Goal: Task Accomplishment & Management: Manage account settings

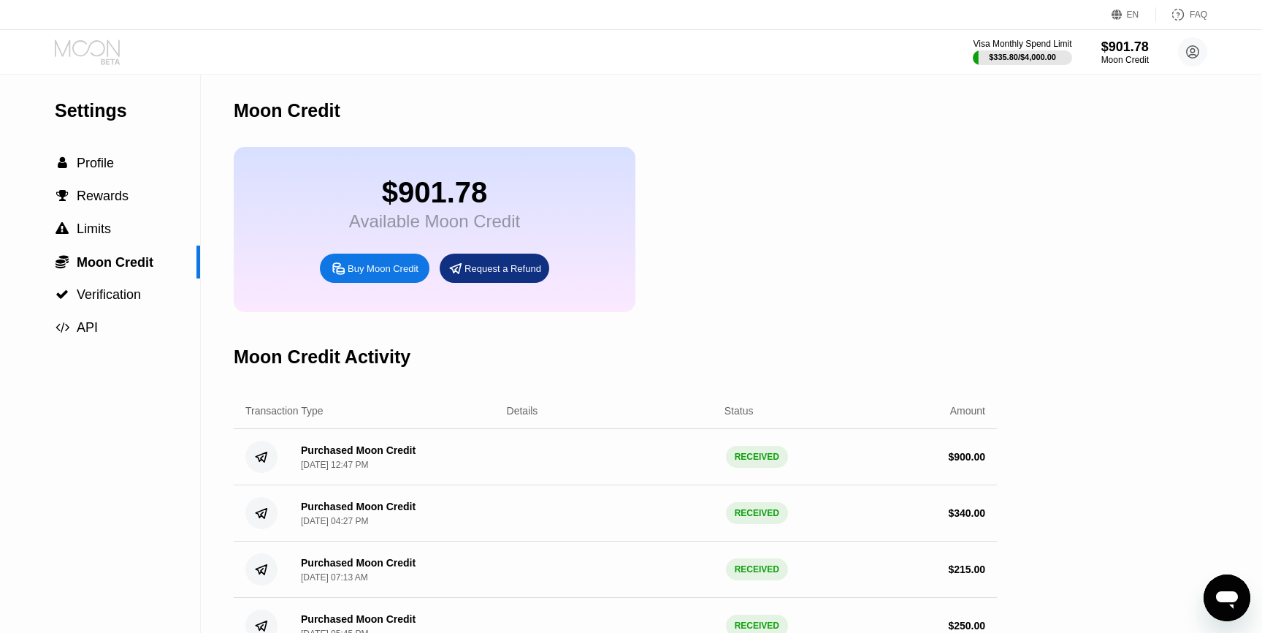
click at [100, 60] on icon at bounding box center [89, 52] width 68 height 26
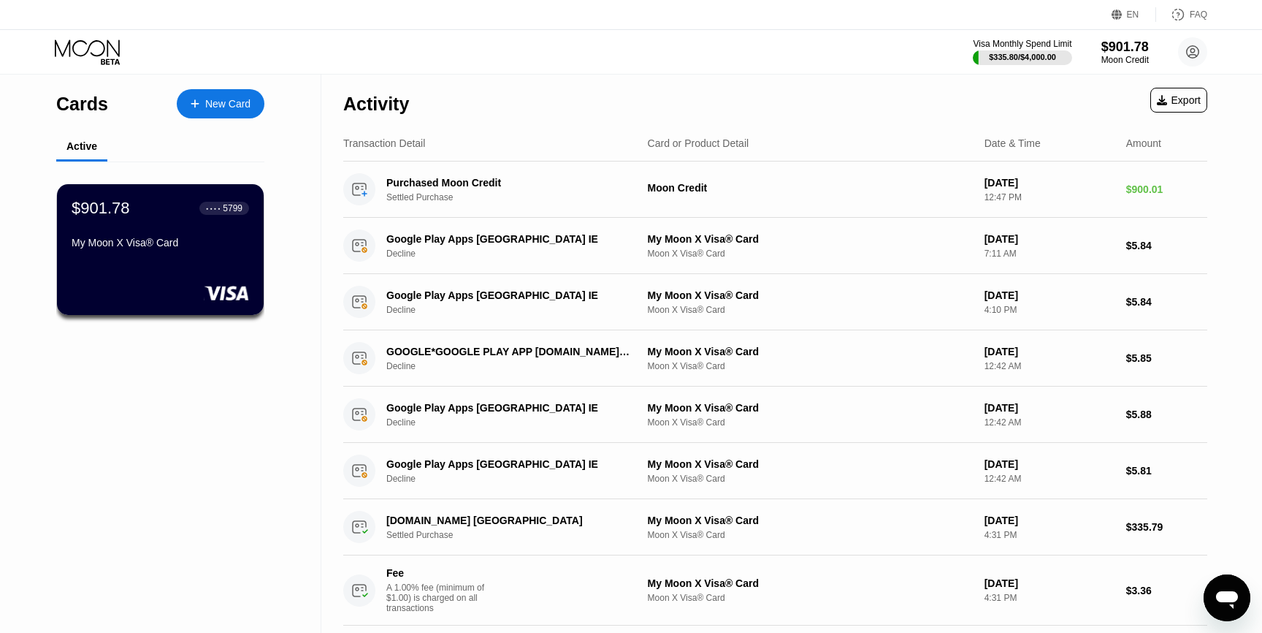
click at [161, 229] on div "$901.78 ● ● ● ● 5799 My Moon X Visa® Card" at bounding box center [161, 227] width 178 height 56
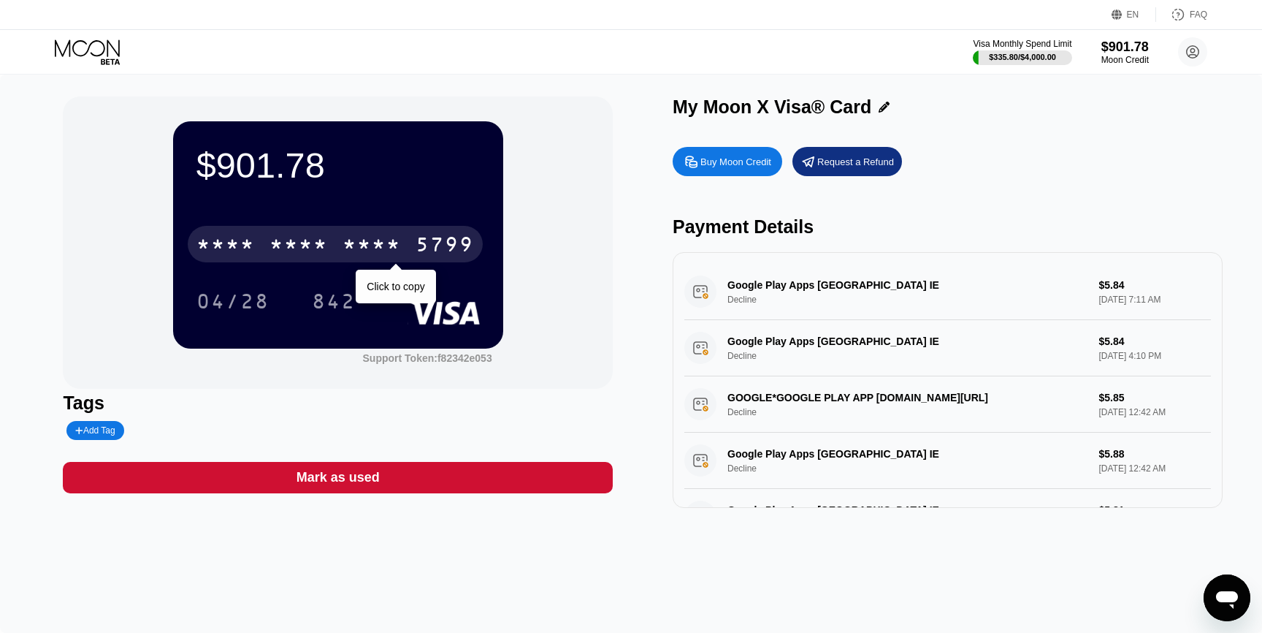
click at [411, 235] on div "* * * * * * * * * * * * 5799" at bounding box center [335, 244] width 295 height 37
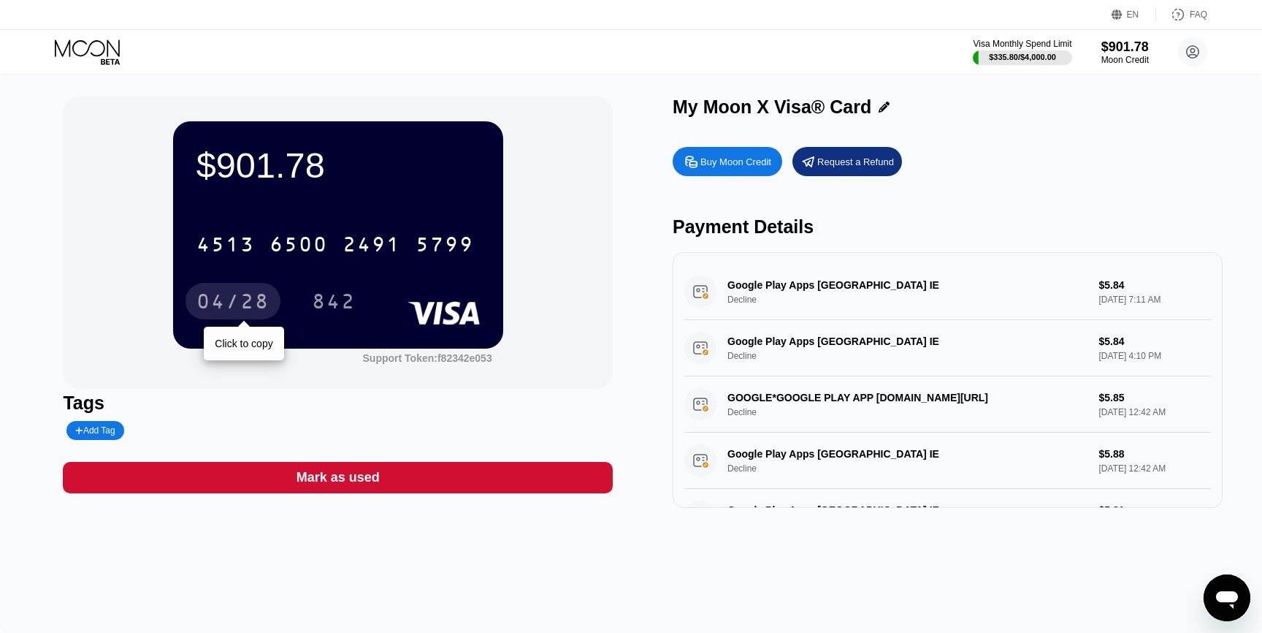
click at [220, 318] on div "04/28" at bounding box center [233, 301] width 95 height 37
drag, startPoint x: 281, startPoint y: 234, endPoint x: 300, endPoint y: 225, distance: 21.6
click at [281, 234] on div "4513 6500 2491 5799" at bounding box center [335, 244] width 295 height 37
click at [221, 309] on div "04/28" at bounding box center [233, 302] width 73 height 23
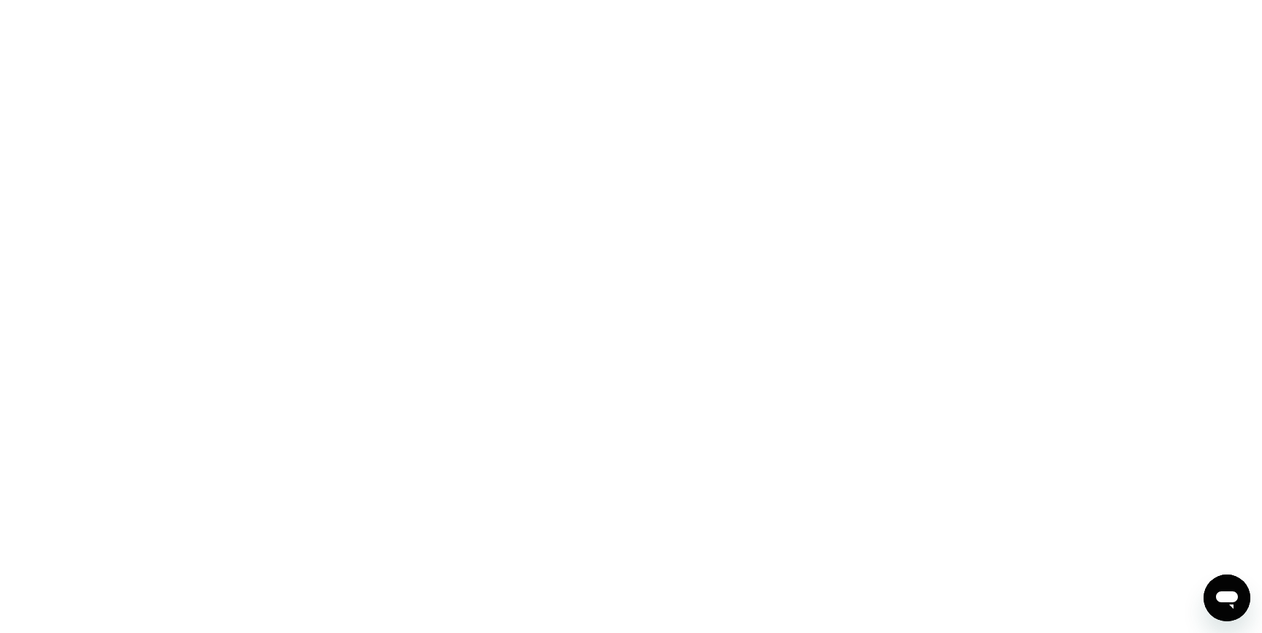
click at [605, 302] on div at bounding box center [631, 316] width 1262 height 633
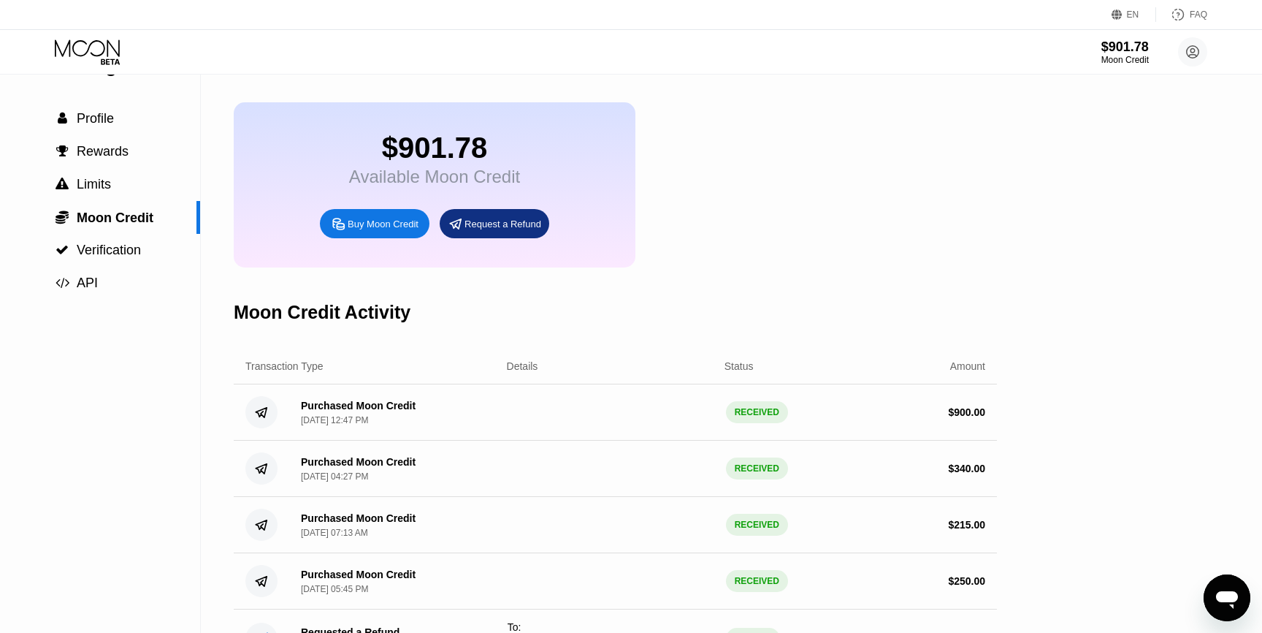
scroll to position [53, 0]
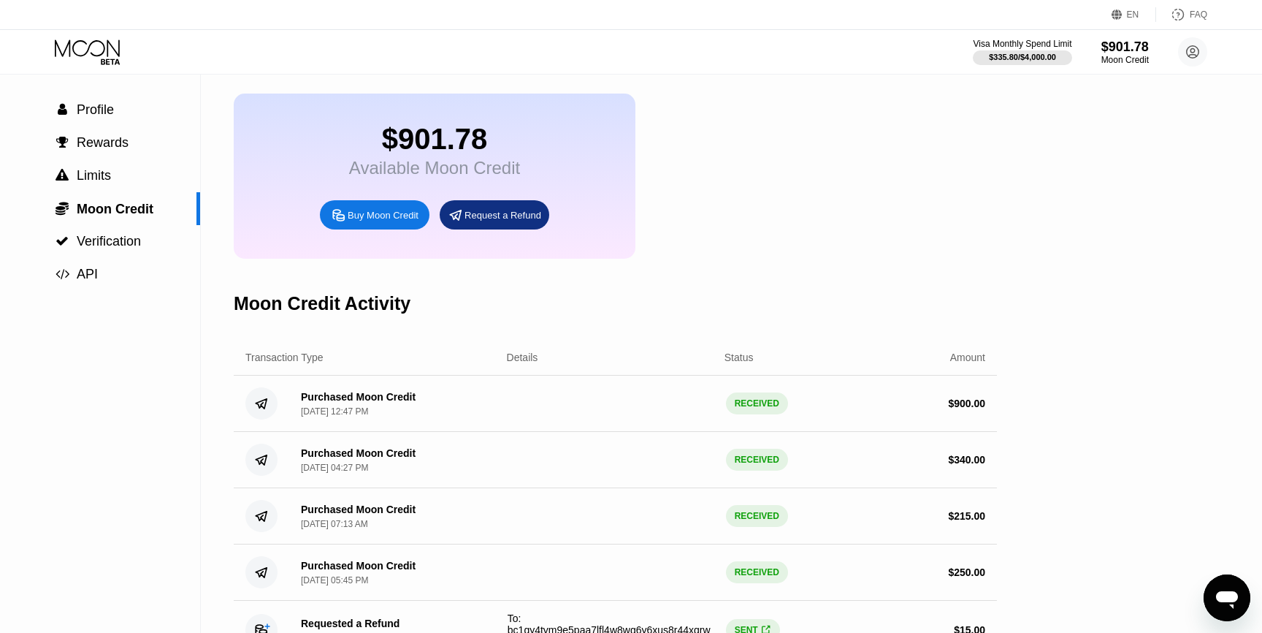
click at [98, 55] on icon at bounding box center [87, 47] width 65 height 17
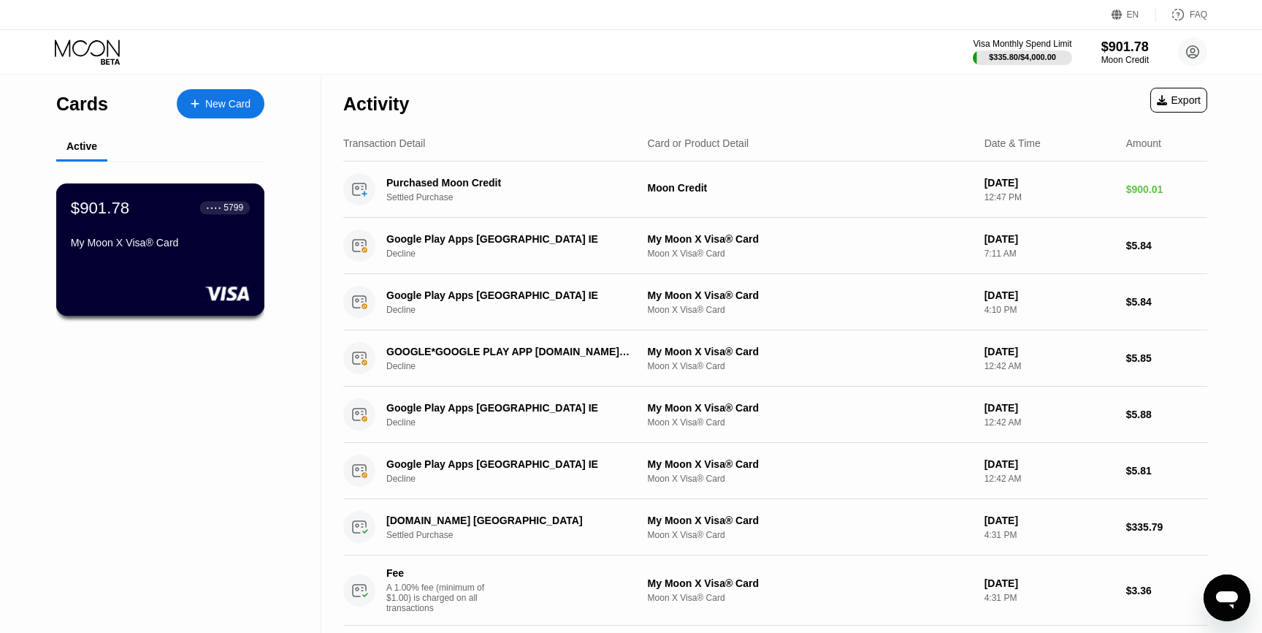
click at [240, 274] on div "$901.78 ● ● ● ● 5799 My Moon X Visa® Card" at bounding box center [160, 249] width 209 height 132
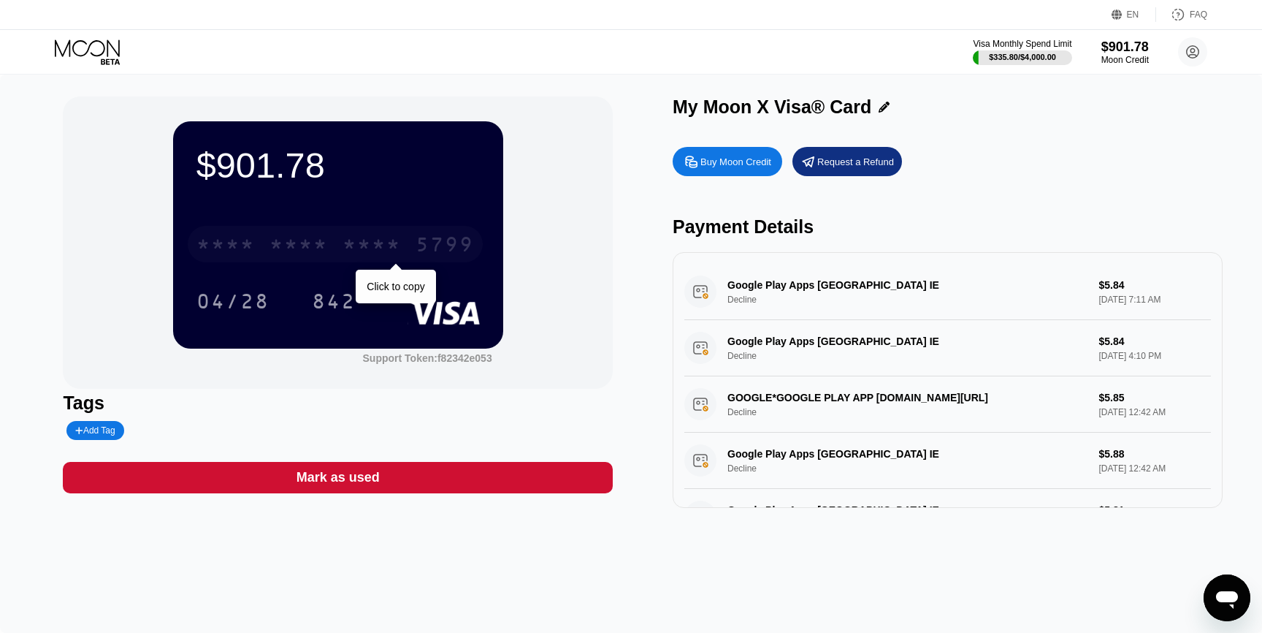
click at [380, 261] on div "* * * * * * * * * * * * 5799" at bounding box center [335, 244] width 295 height 37
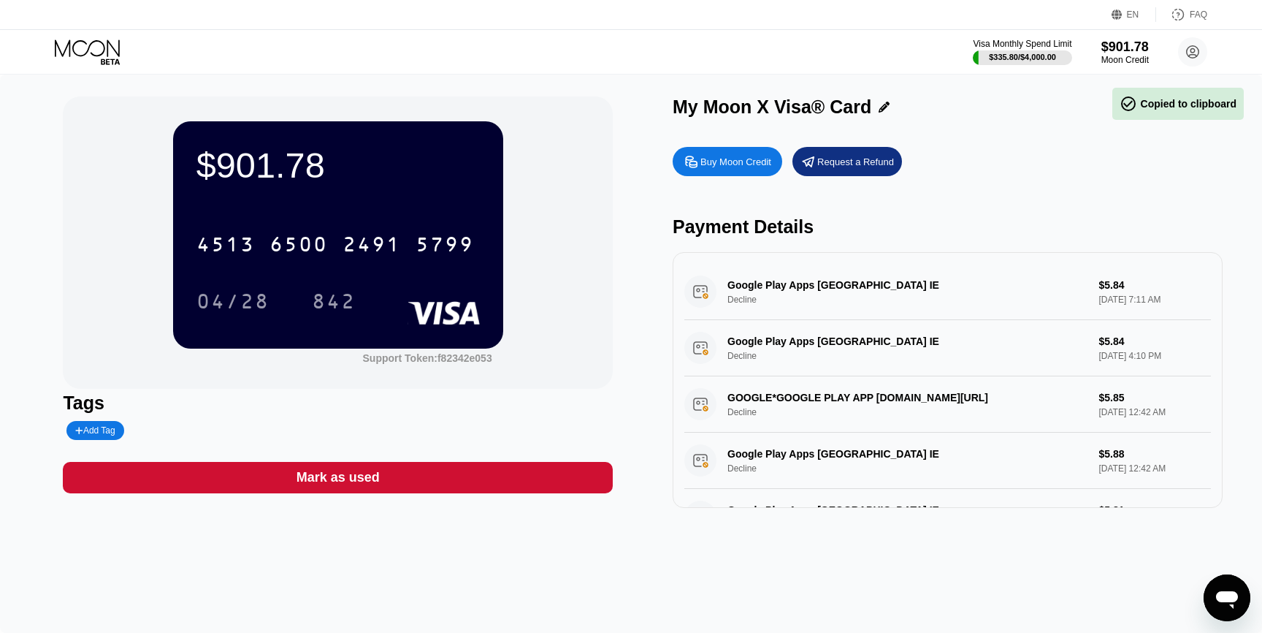
click at [1216, 573] on div "$901.78 4513 6500 2491 5799 04/28 842 Support Token: f82342e053 Tags Add Tag Ma…" at bounding box center [631, 354] width 1262 height 558
click at [1216, 602] on icon "Open messaging window" at bounding box center [1227, 597] width 26 height 26
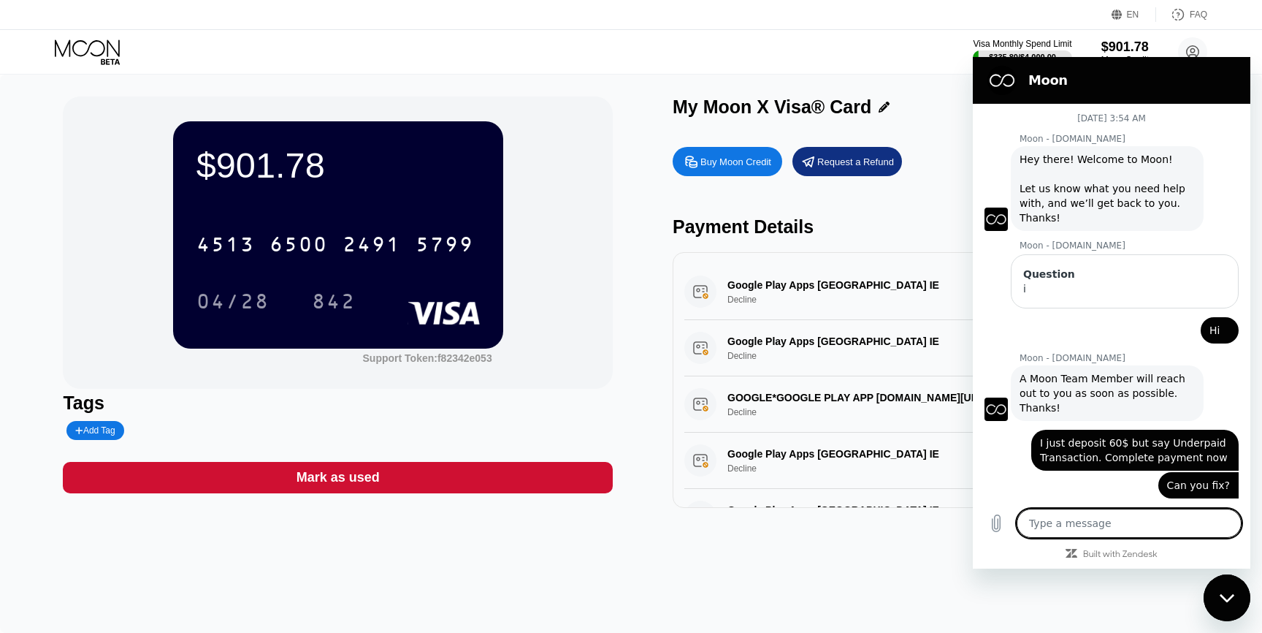
scroll to position [658, 0]
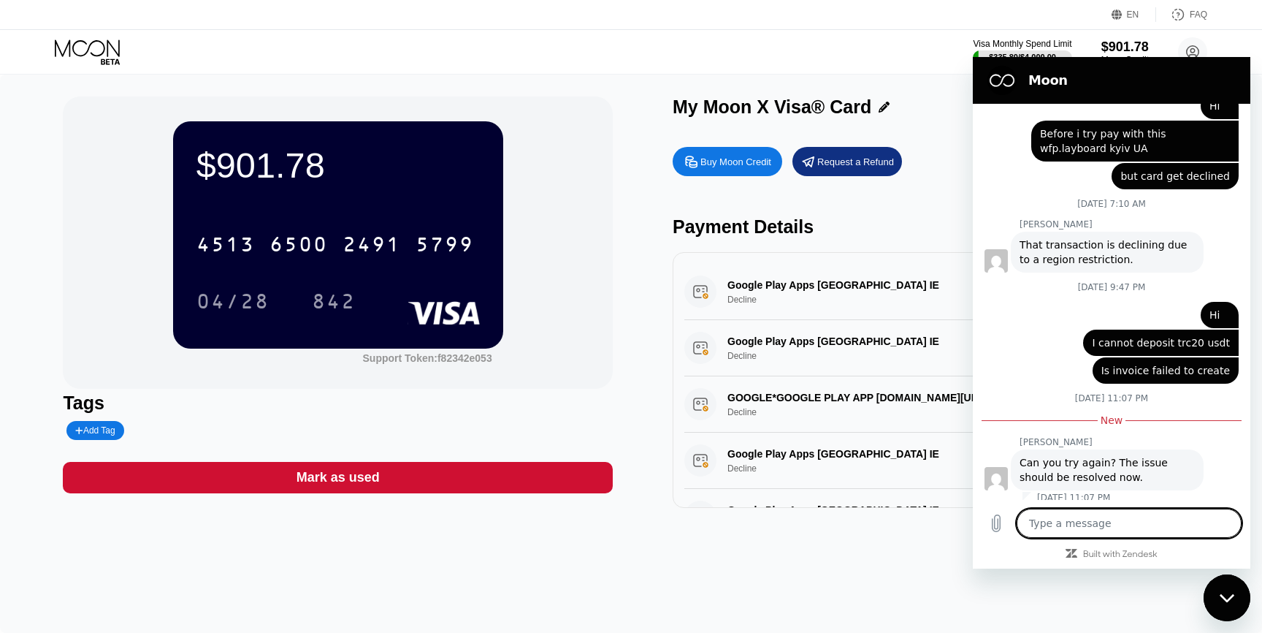
click at [1093, 521] on textarea at bounding box center [1129, 522] width 225 height 29
type textarea "H"
type textarea "x"
type textarea "Hi"
type textarea "x"
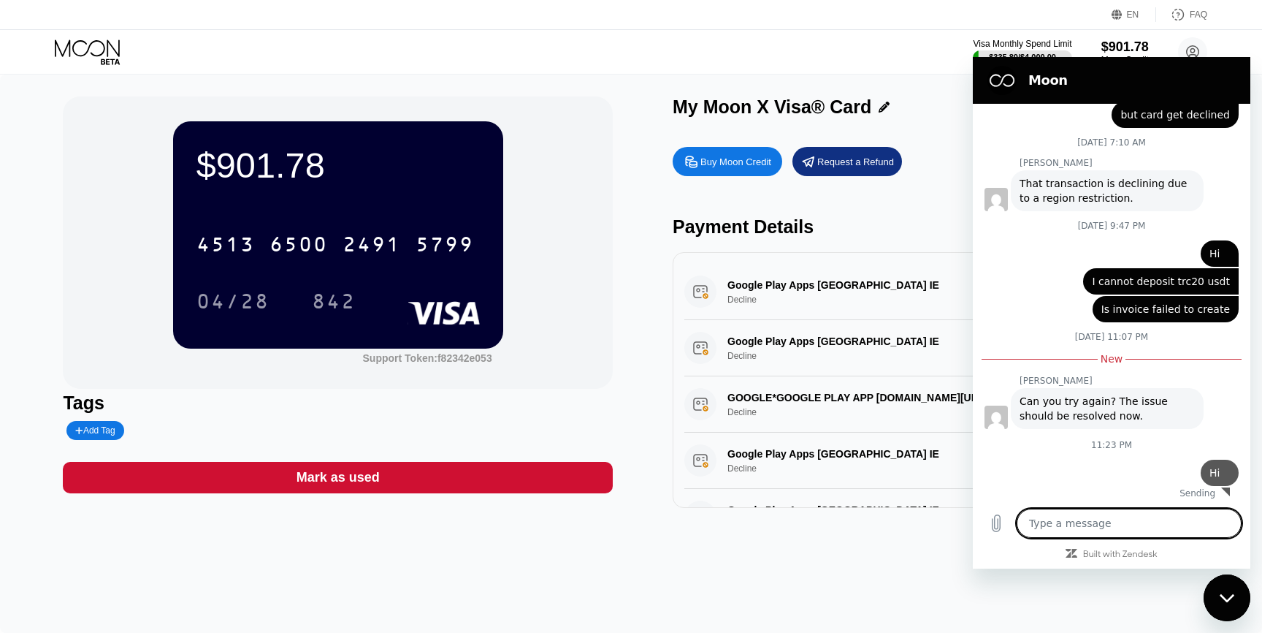
type textarea "x"
type textarea "A"
type textarea "x"
type textarea "Av"
type textarea "x"
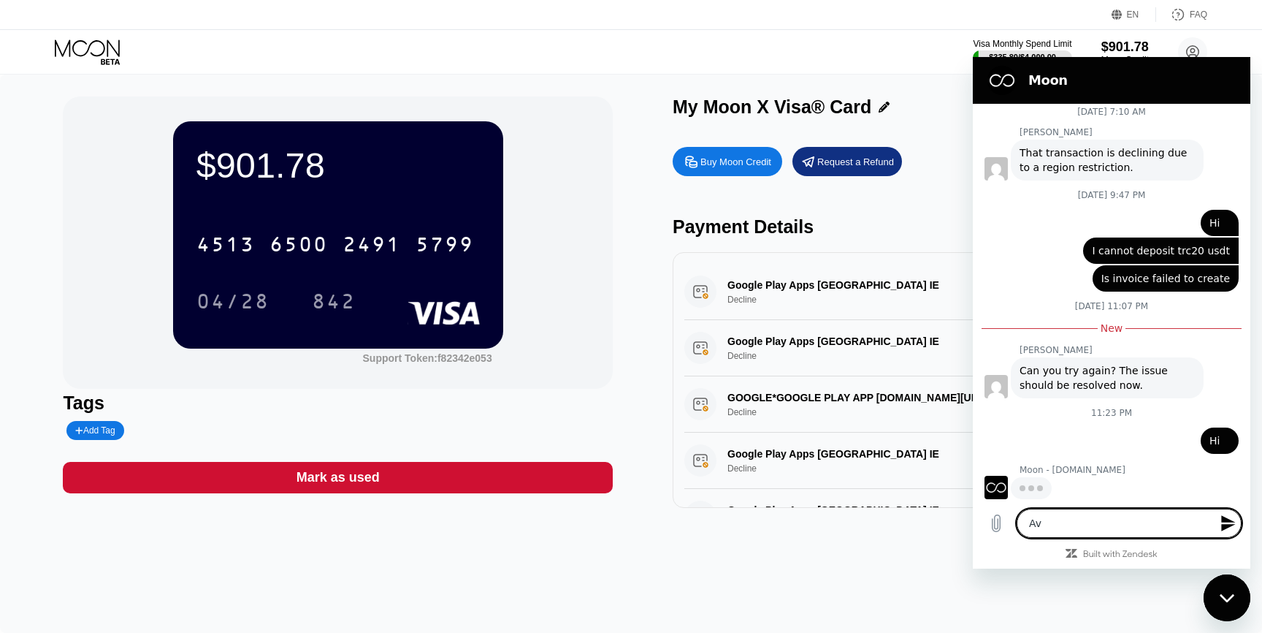
type textarea "A"
type textarea "x"
type textarea "O"
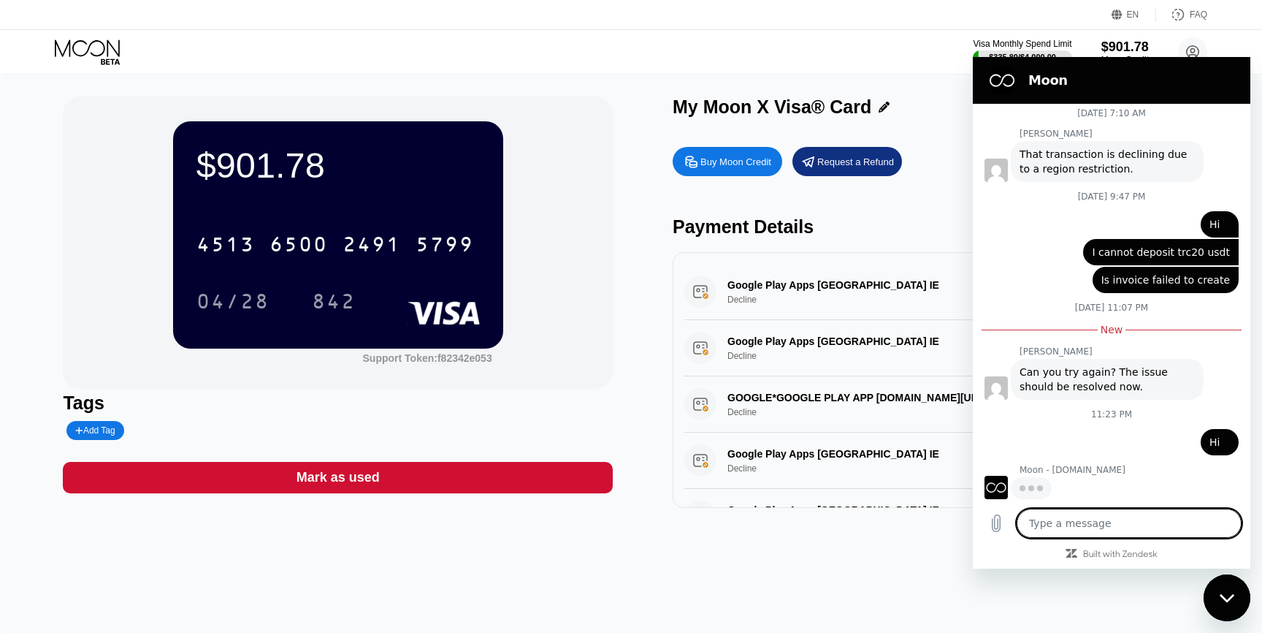
type textarea "x"
type textarea "On"
type textarea "x"
type textarea "Onl"
type textarea "x"
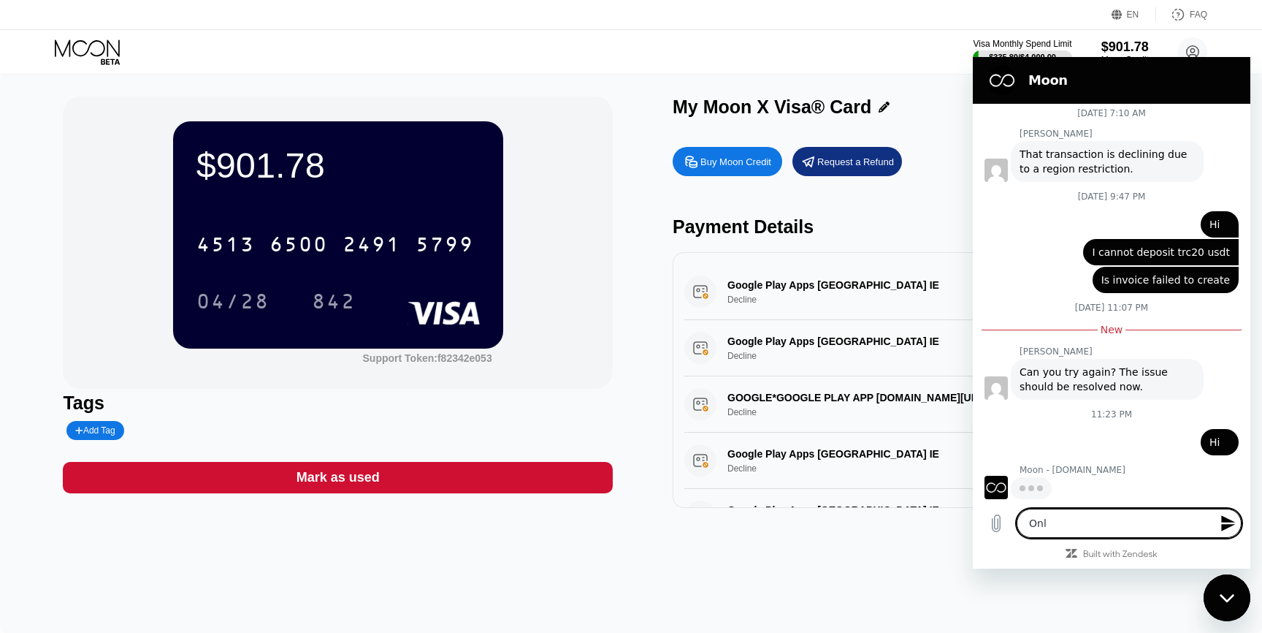
type textarea "Onli"
type textarea "x"
type textarea "Onlin"
type textarea "x"
type textarea "Online"
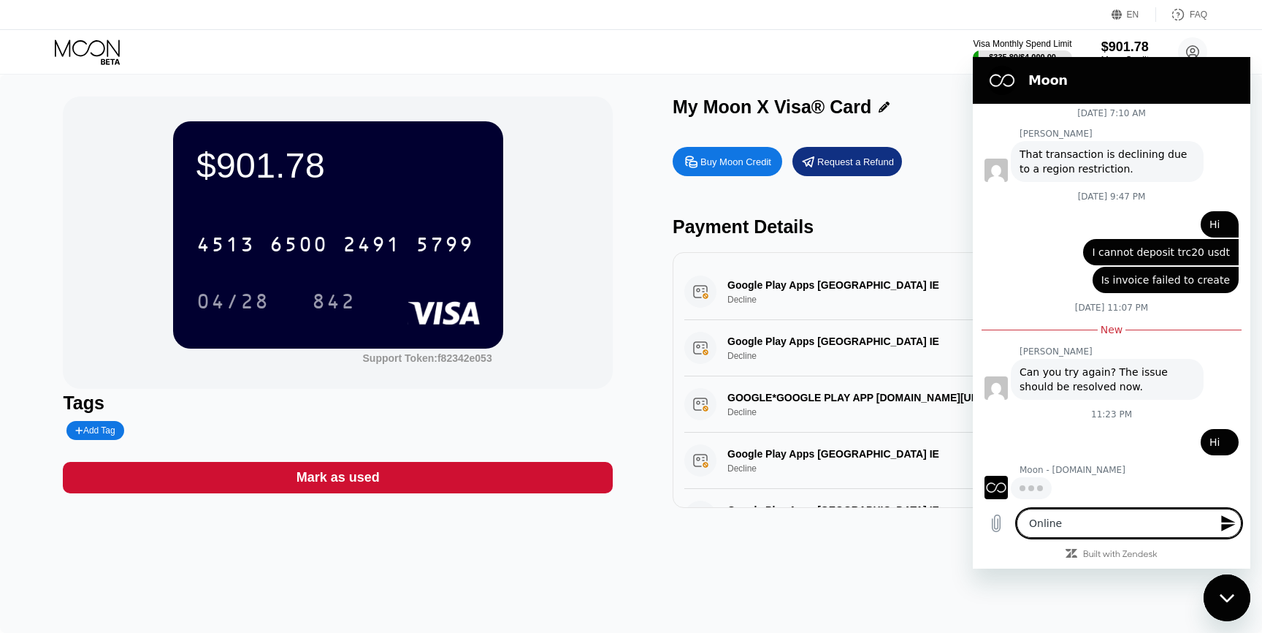
type textarea "x"
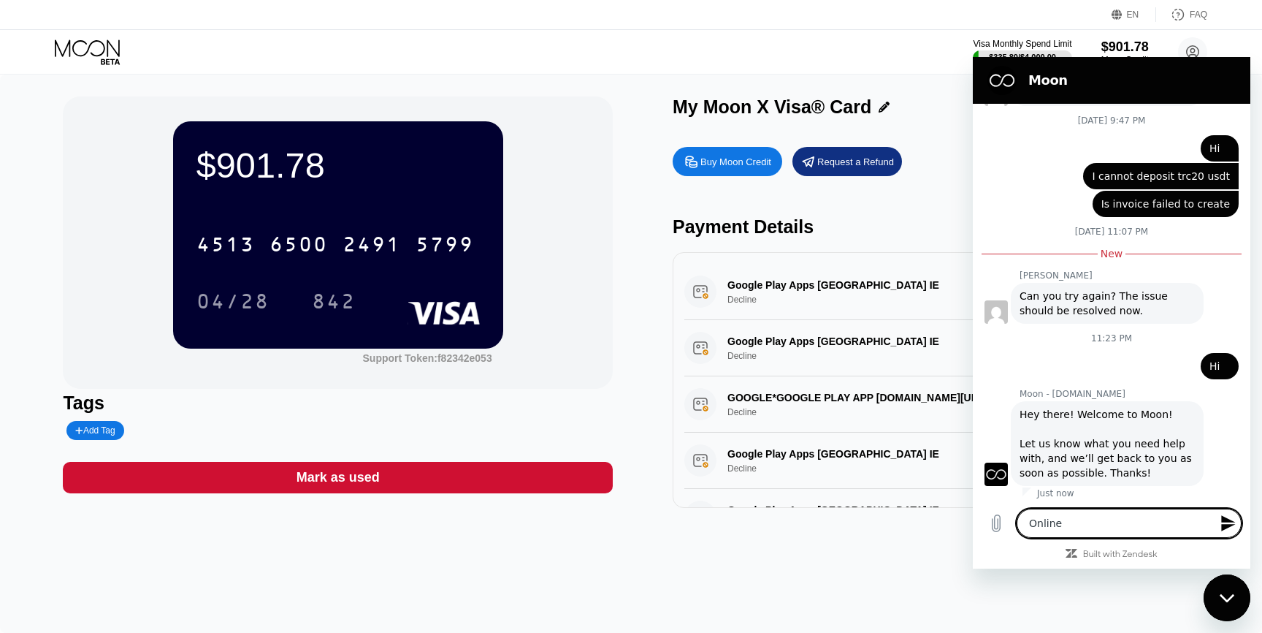
type textarea "Online?"
type textarea "x"
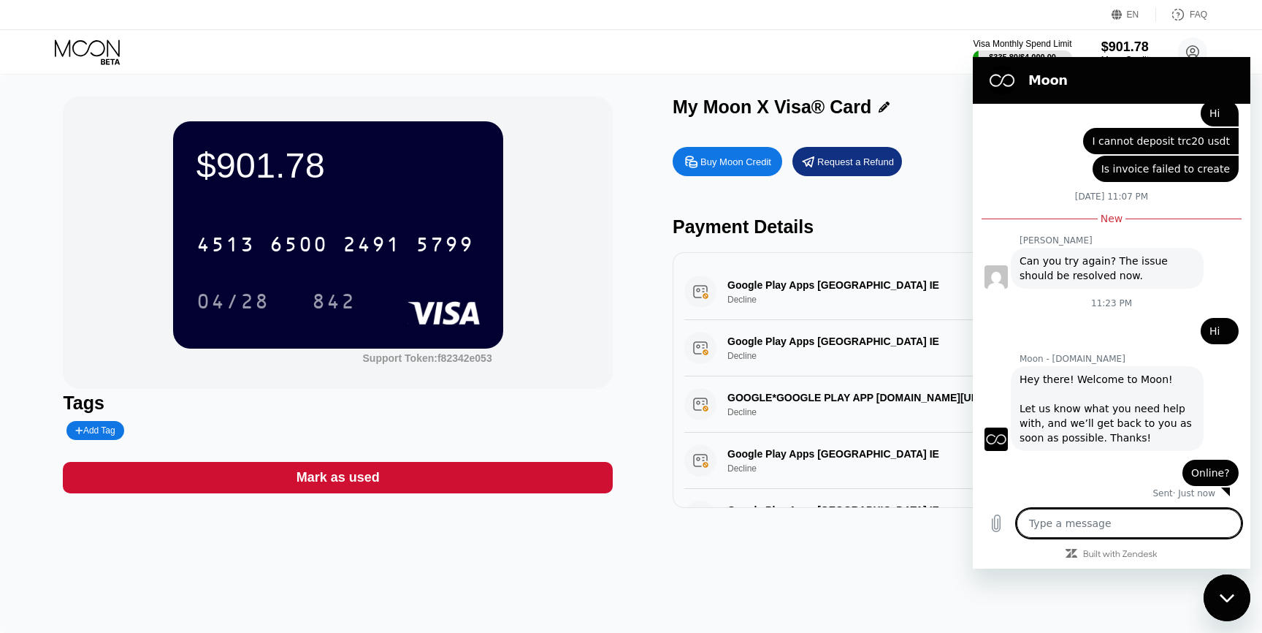
type textarea "x"
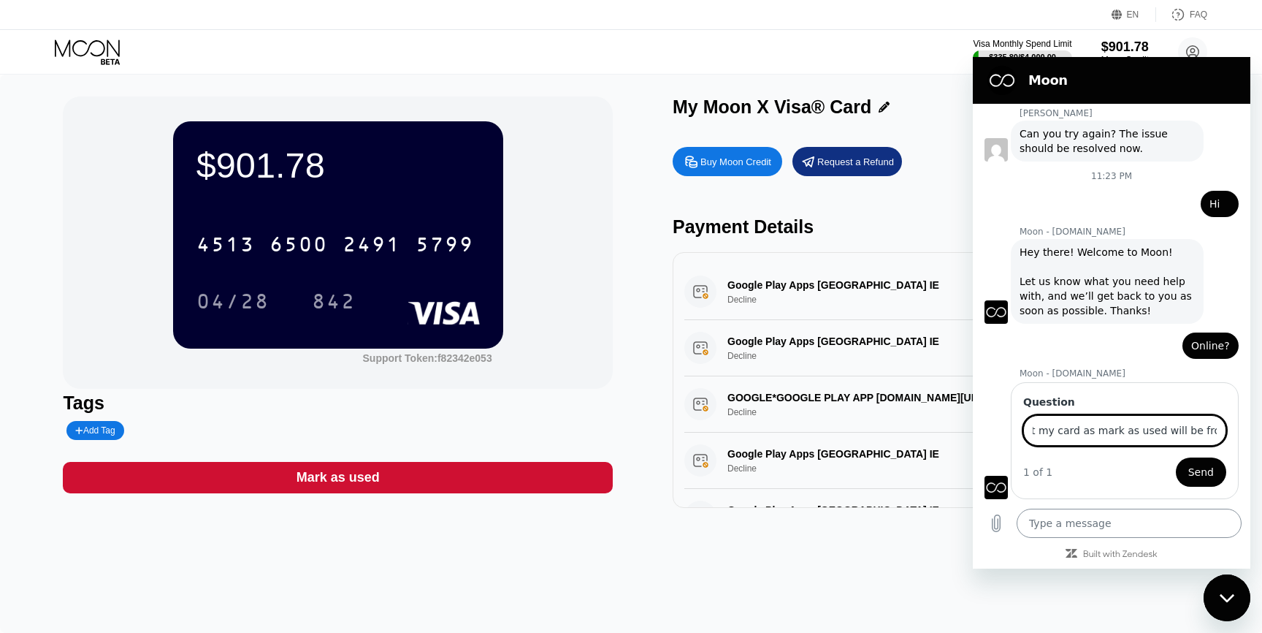
scroll to position [0, 34]
type input "If I set my card as mark as used will be frozen?"
click at [1176, 457] on button "Send" at bounding box center [1201, 471] width 50 height 29
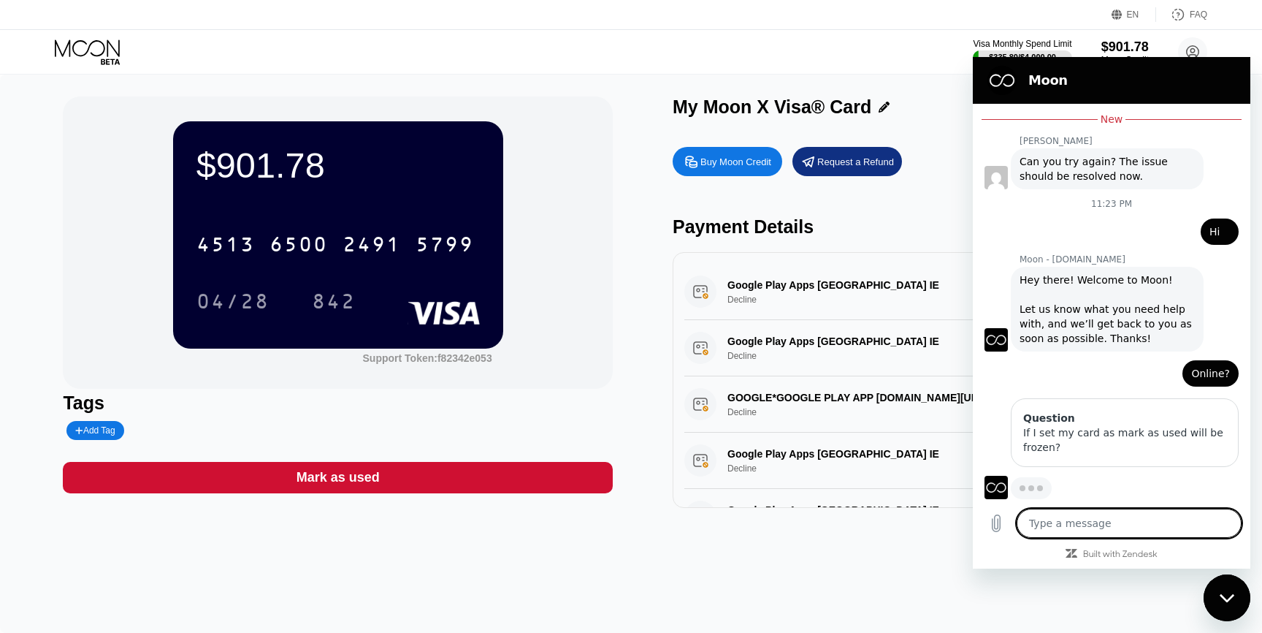
click at [1128, 523] on textarea at bounding box center [1129, 522] width 225 height 29
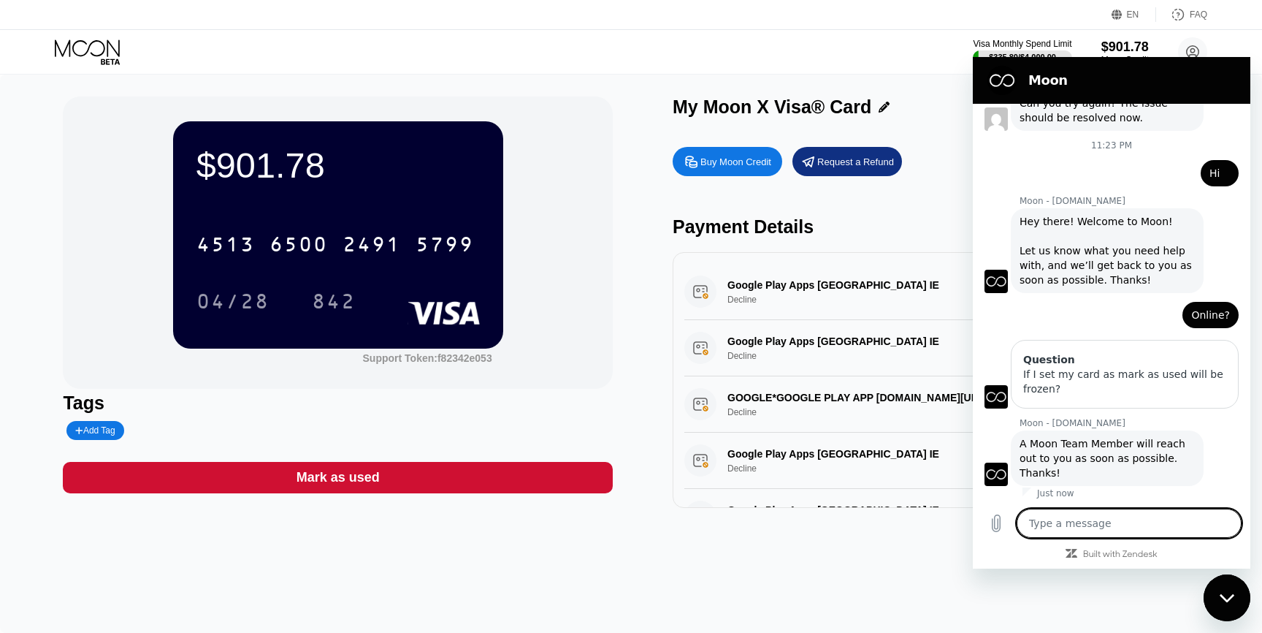
click at [1128, 523] on textarea at bounding box center [1129, 522] width 225 height 29
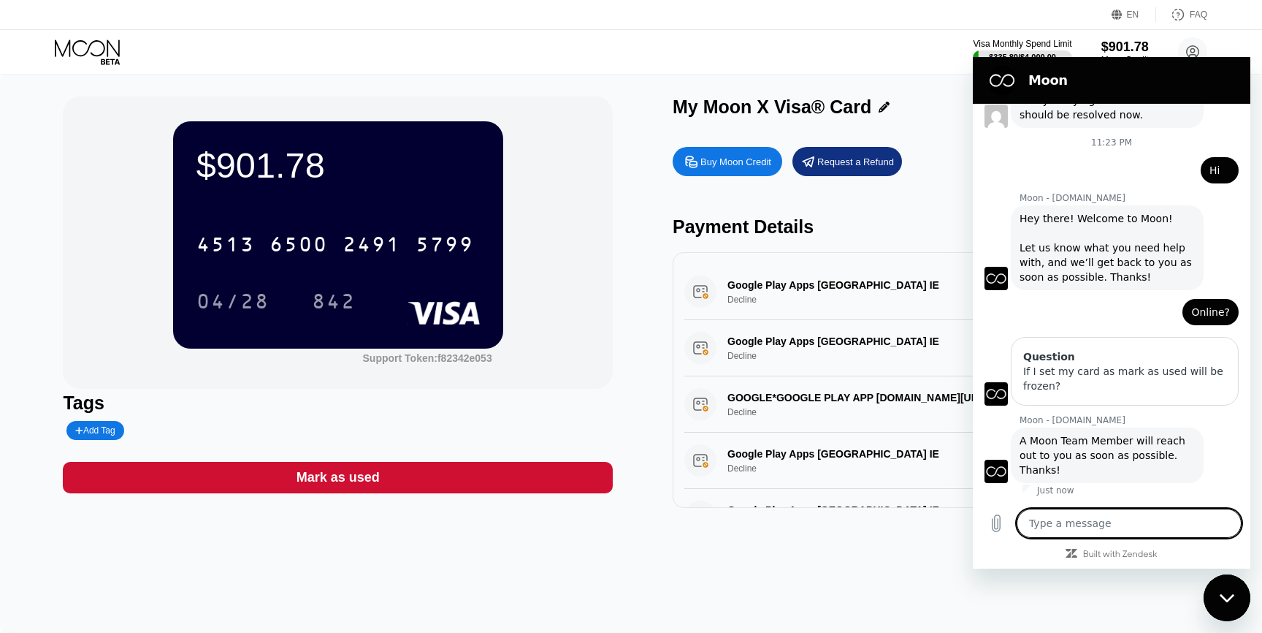
click at [1128, 523] on textarea at bounding box center [1129, 522] width 225 height 29
click at [977, 48] on div "Visa Monthly Spend Limit" at bounding box center [1022, 44] width 101 height 10
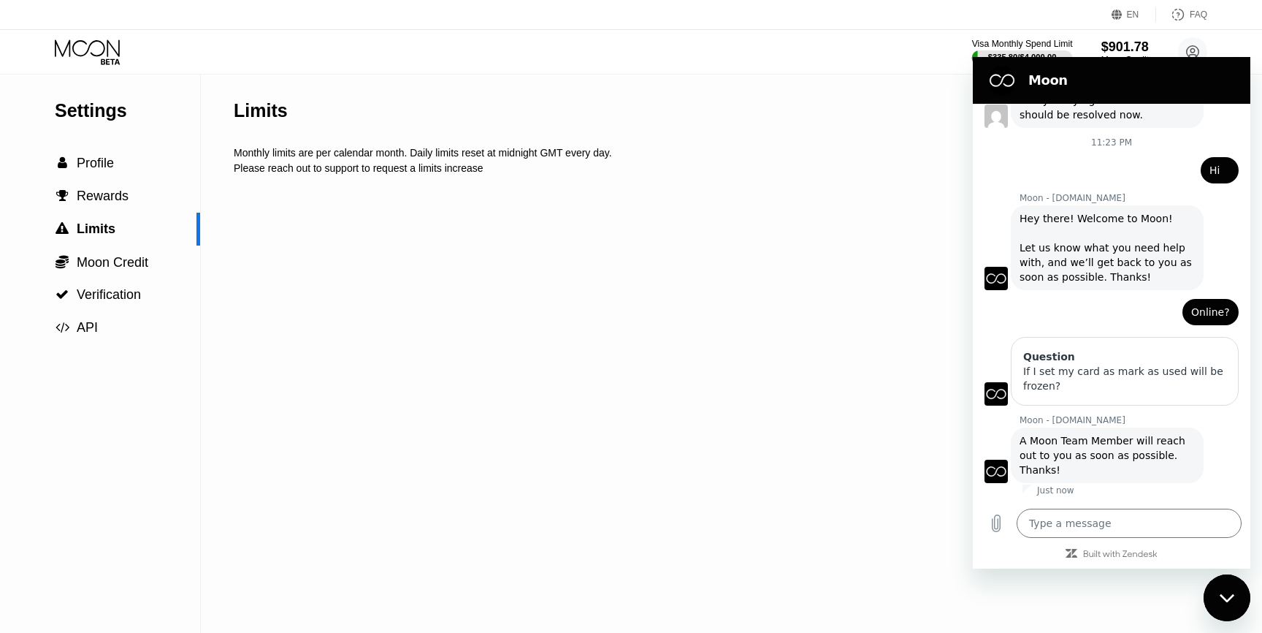
click at [978, 47] on div "Visa Monthly Spend Limit" at bounding box center [1022, 44] width 101 height 10
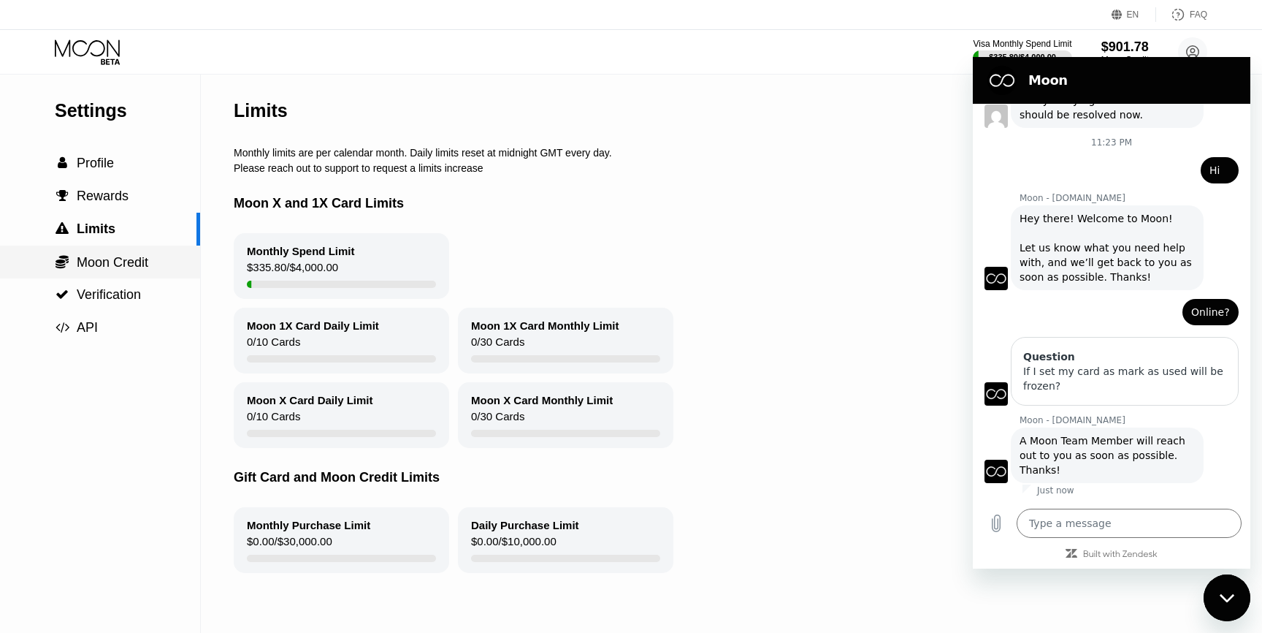
click at [113, 248] on div " Moon Credit" at bounding box center [100, 261] width 200 height 33
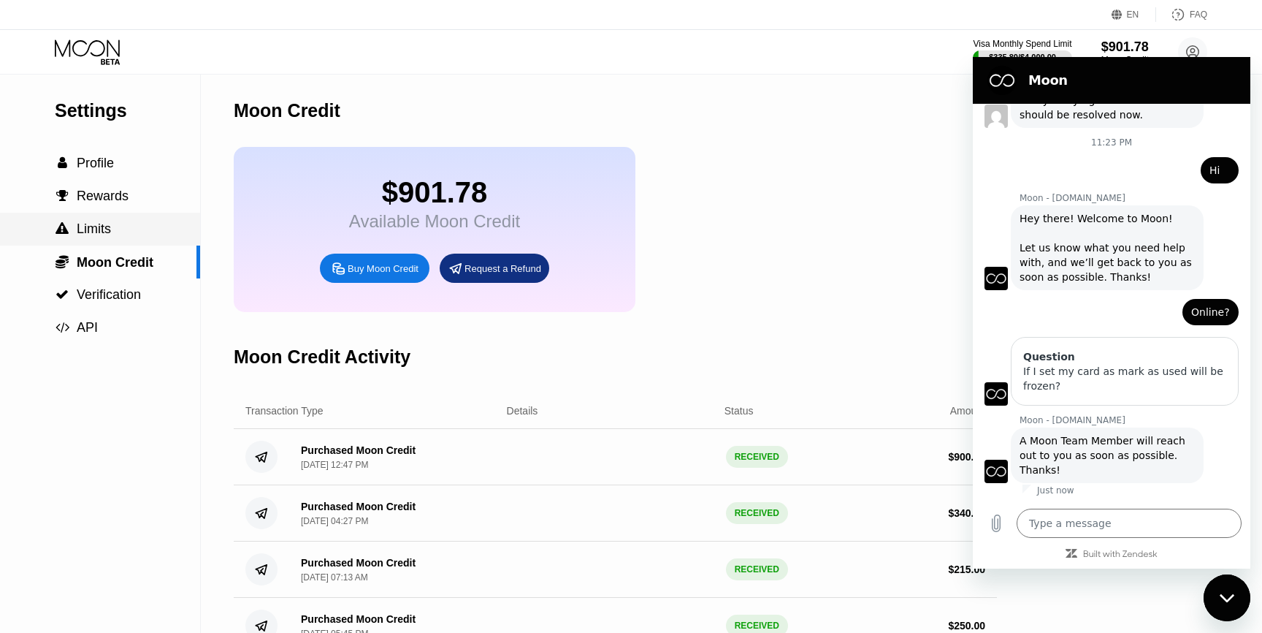
click at [116, 211] on div " Rewards" at bounding box center [100, 196] width 200 height 33
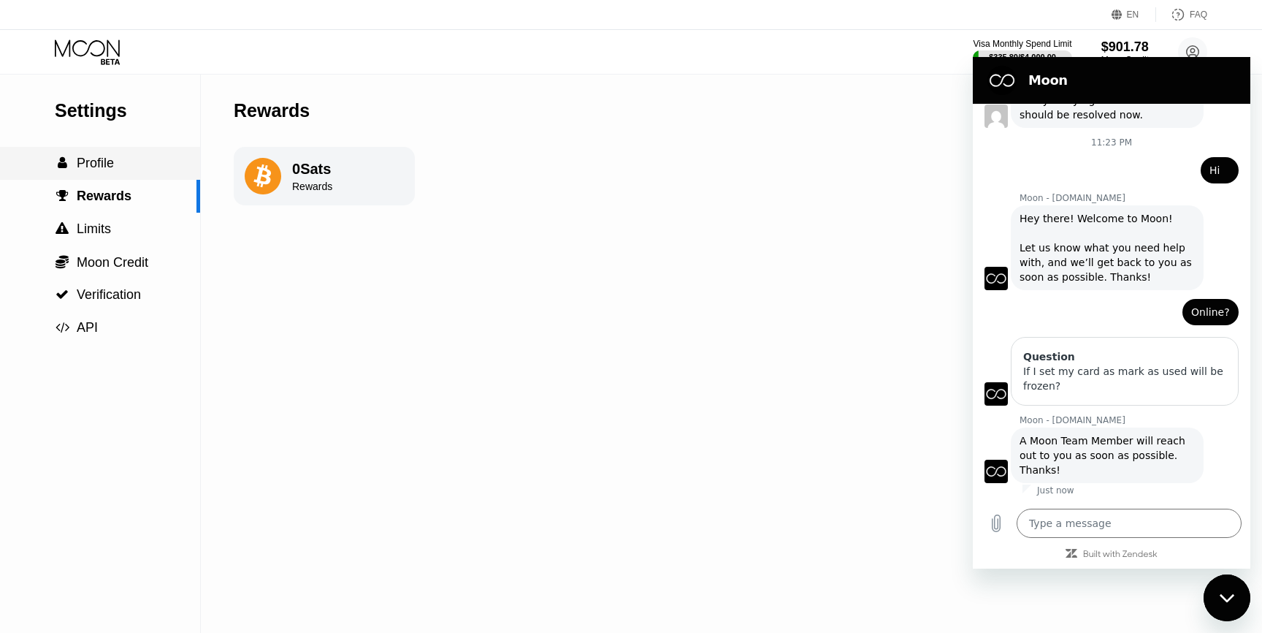
click at [116, 152] on div " Profile" at bounding box center [100, 163] width 200 height 33
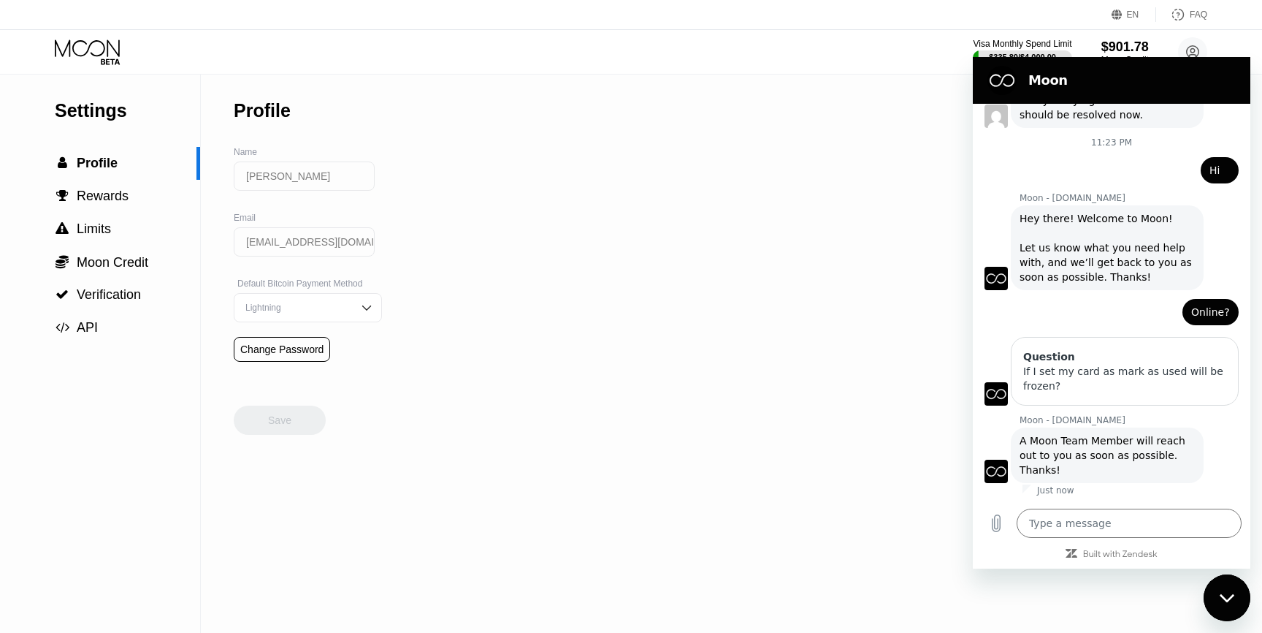
click at [117, 131] on div "Settings  Profile  Rewards  Limits  Moon Credit  Verification  API" at bounding box center [100, 210] width 200 height 270
click at [120, 118] on div "Settings" at bounding box center [127, 110] width 145 height 21
click at [110, 174] on div " Profile" at bounding box center [100, 163] width 200 height 33
click at [110, 188] on span "Rewards" at bounding box center [103, 195] width 52 height 15
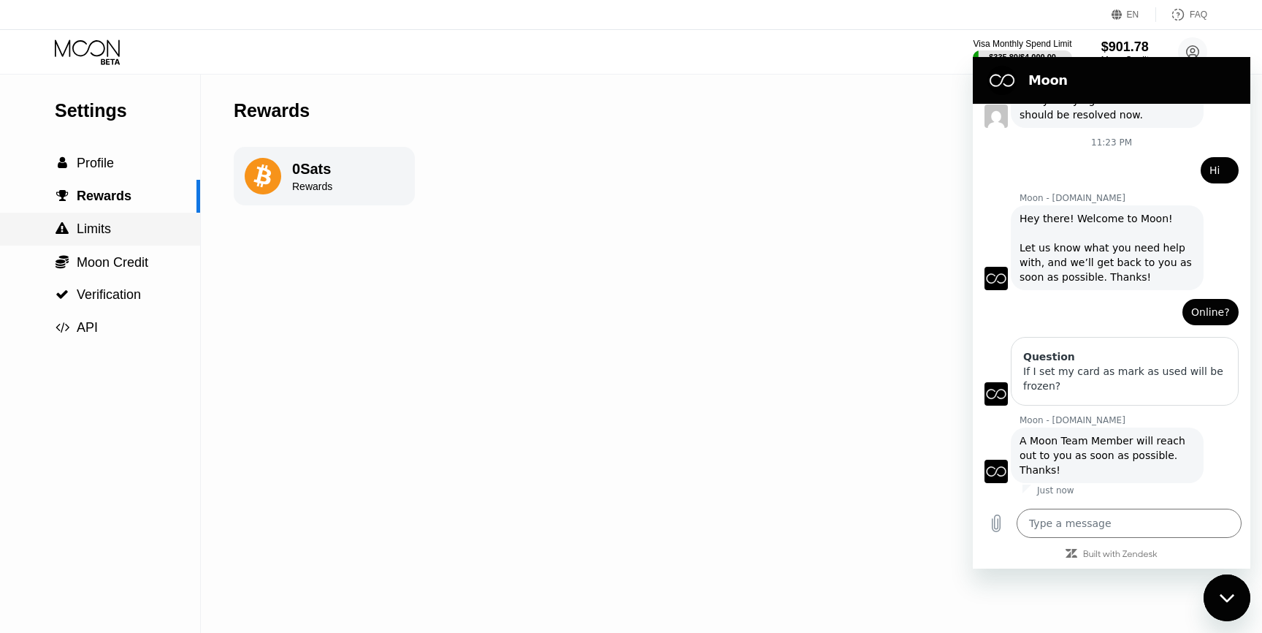
click at [107, 224] on span "Limits" at bounding box center [94, 228] width 34 height 15
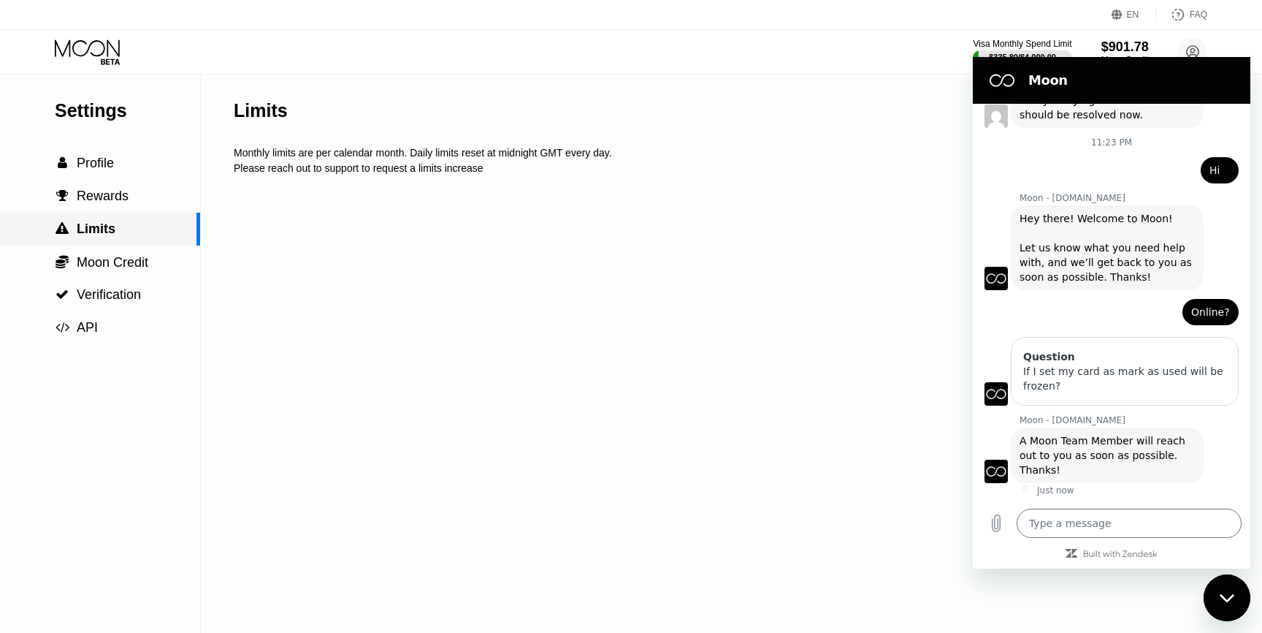
click at [107, 281] on div " Verification" at bounding box center [100, 294] width 200 height 33
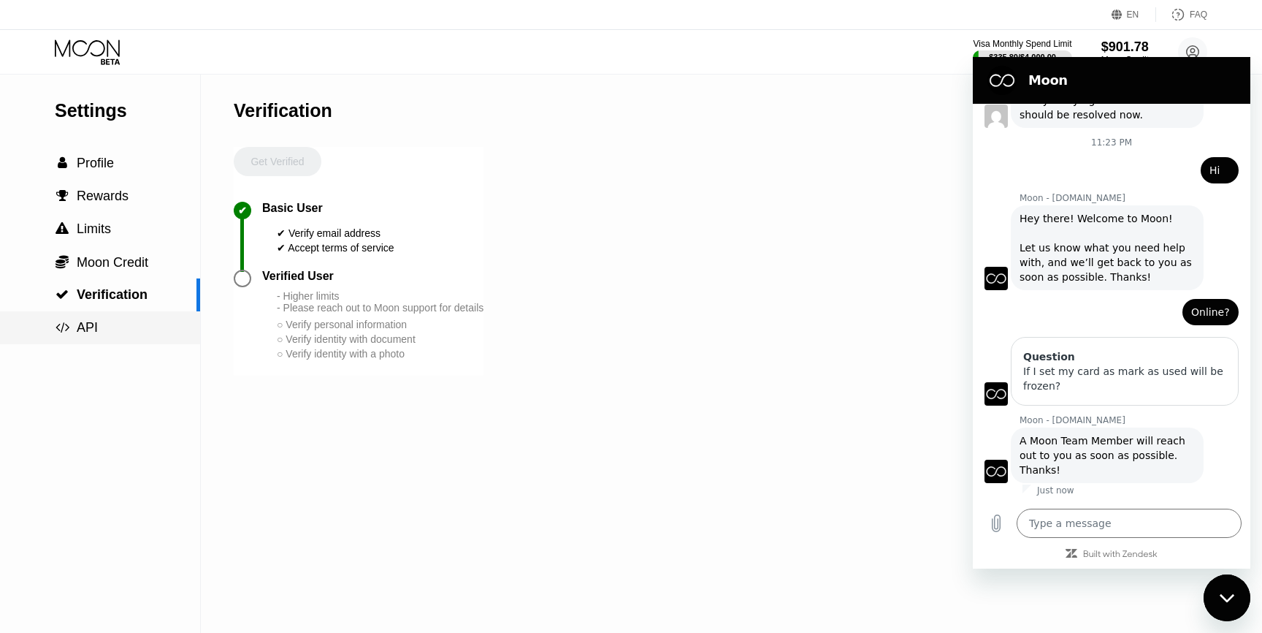
click at [104, 324] on div " API" at bounding box center [100, 327] width 200 height 15
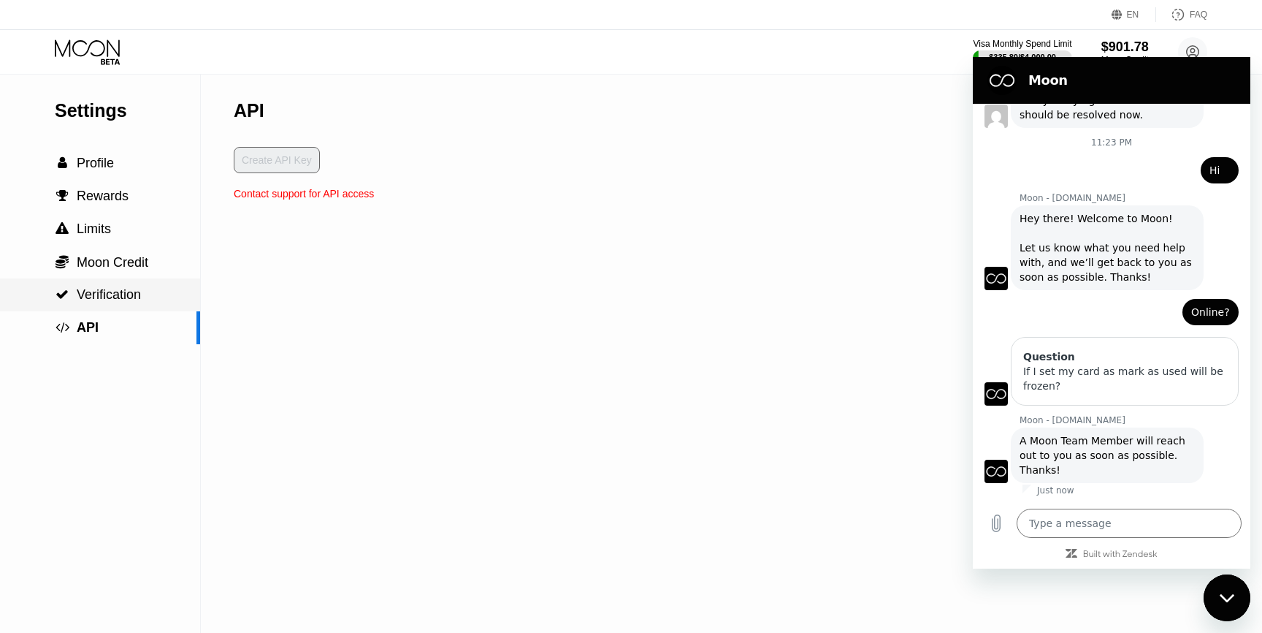
click at [130, 294] on span "Verification" at bounding box center [109, 294] width 64 height 15
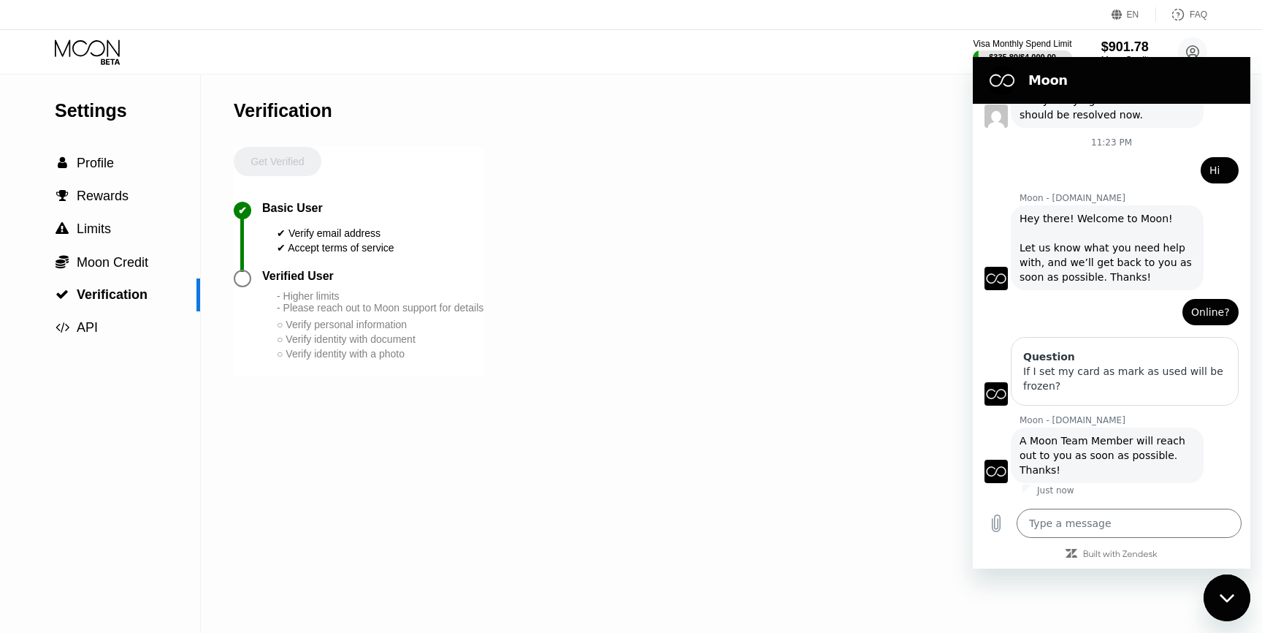
click at [283, 283] on div "Verified User" at bounding box center [298, 276] width 72 height 13
click at [256, 281] on div at bounding box center [248, 279] width 28 height 18
click at [246, 281] on div at bounding box center [243, 279] width 18 height 18
click at [138, 103] on div "Settings" at bounding box center [127, 110] width 145 height 21
click at [107, 36] on div "Visa Monthly Spend Limit $335.80 / $4,000.00 $901.78 Moon Credit Julia Chekanov…" at bounding box center [631, 52] width 1262 height 44
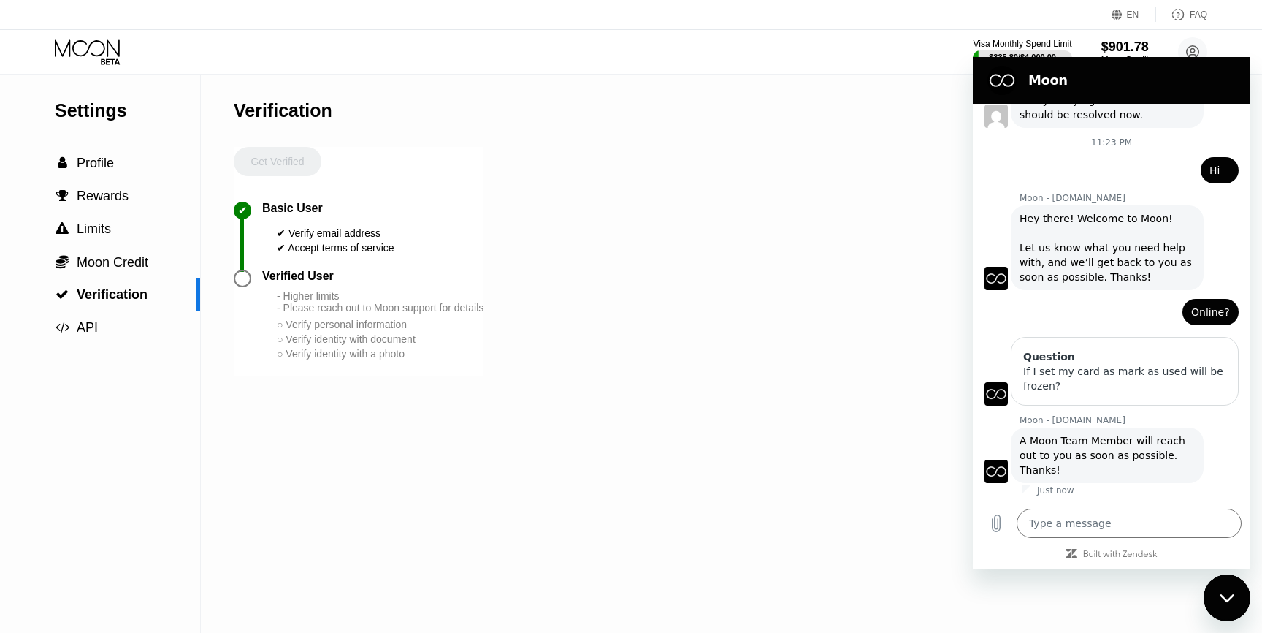
click at [110, 75] on div "Settings  Profile  Rewards  Limits  Moon Credit  Verification  API" at bounding box center [100, 210] width 200 height 270
click at [107, 60] on icon at bounding box center [89, 52] width 68 height 26
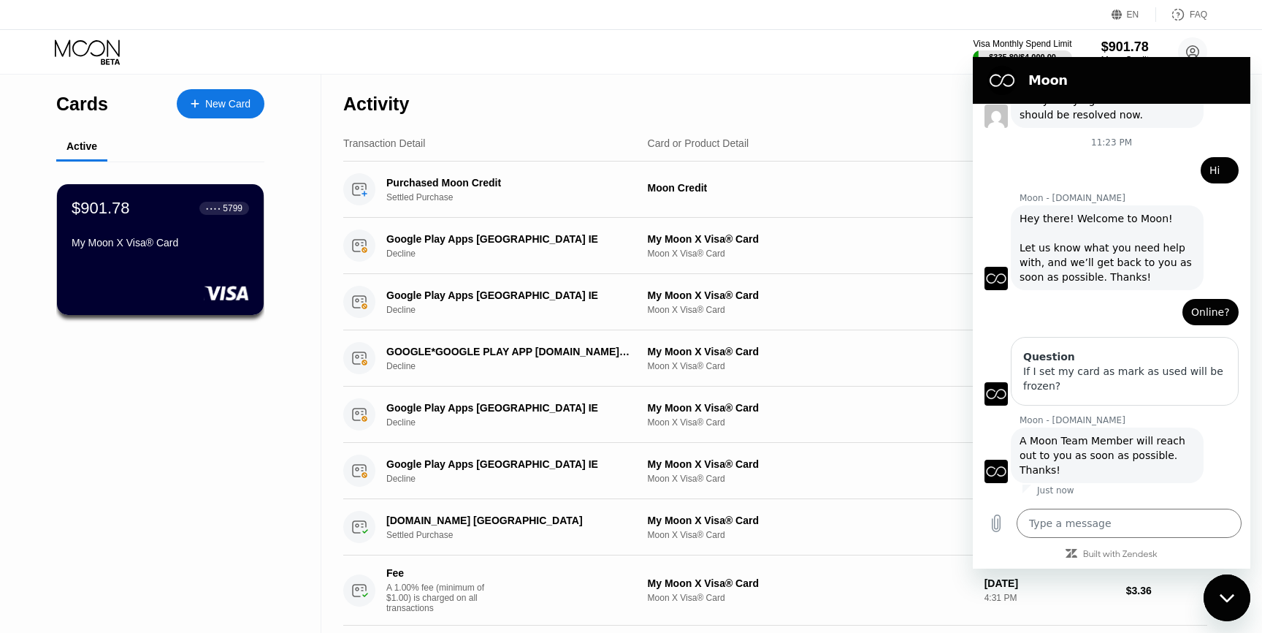
click at [223, 208] on div "5799" at bounding box center [233, 208] width 20 height 10
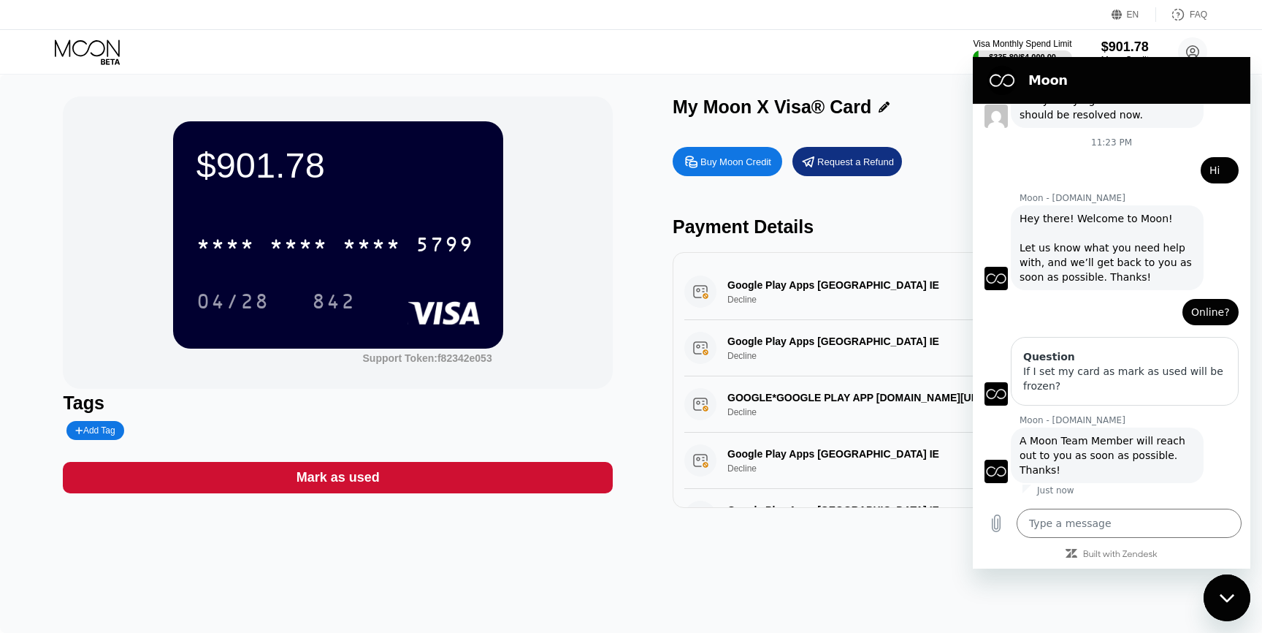
click at [375, 220] on div "* * * * * * * * * * * * 5799" at bounding box center [338, 240] width 283 height 50
click at [122, 413] on div "Tags Add Tag" at bounding box center [338, 415] width 550 height 47
click at [365, 487] on div "Mark as used" at bounding box center [338, 477] width 550 height 31
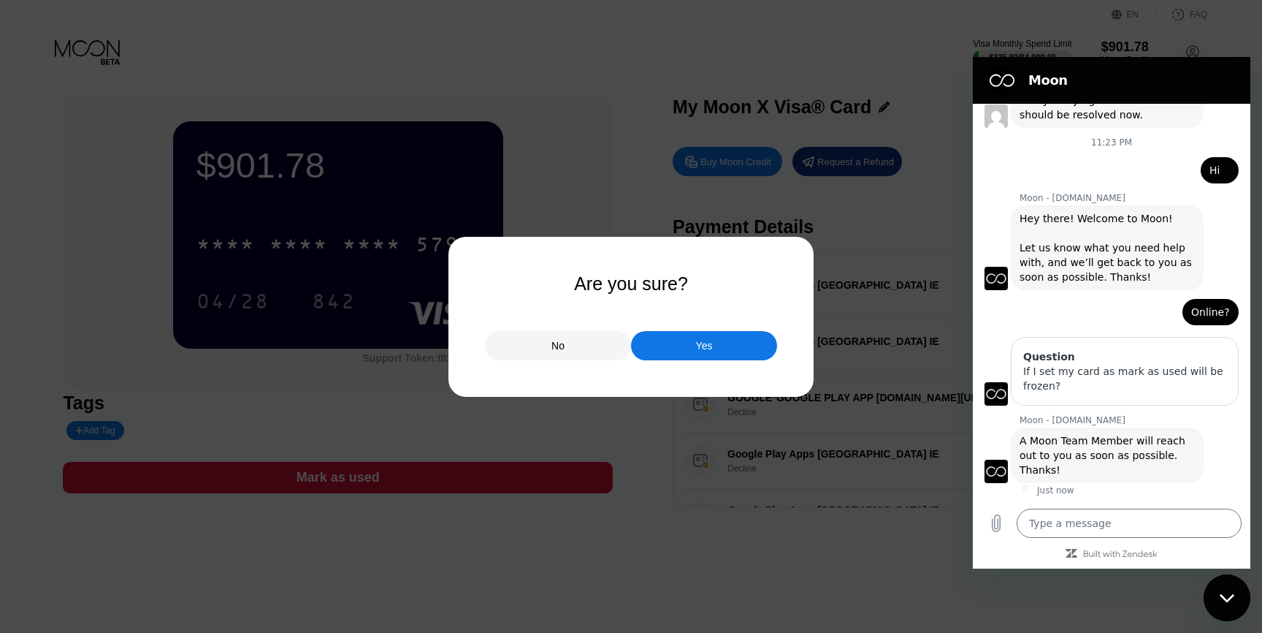
click at [556, 436] on div at bounding box center [631, 316] width 1262 height 633
click at [582, 352] on div "No" at bounding box center [558, 345] width 146 height 29
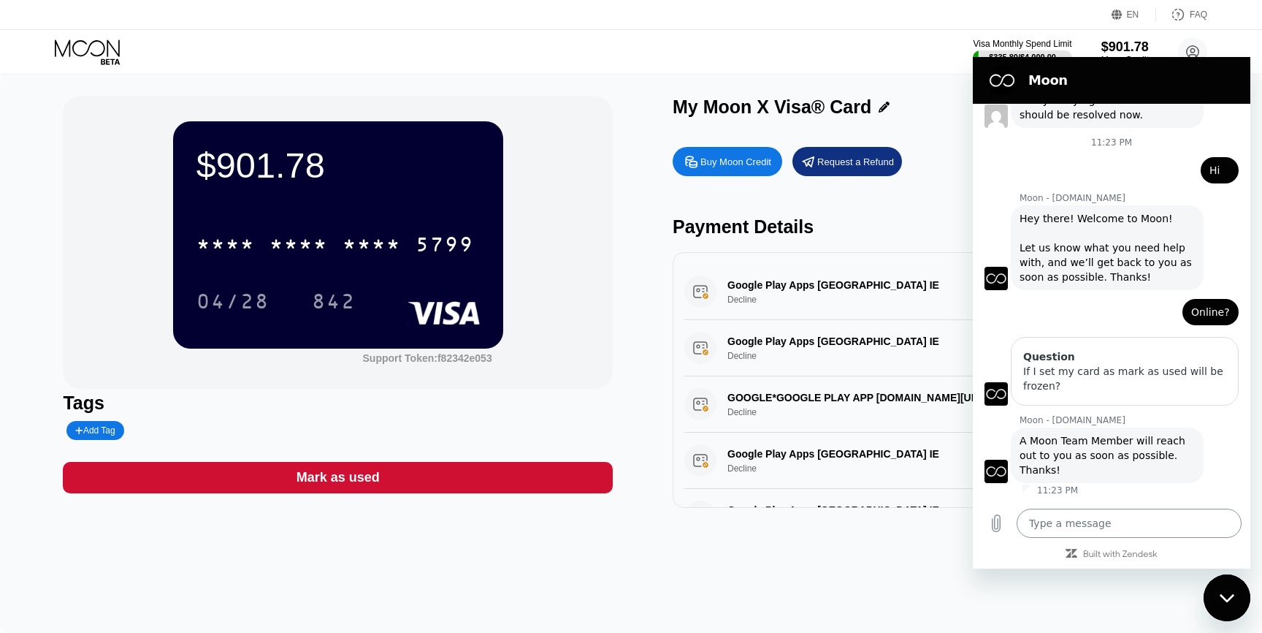
click at [1102, 512] on textarea at bounding box center [1129, 522] width 225 height 29
type textarea "x"
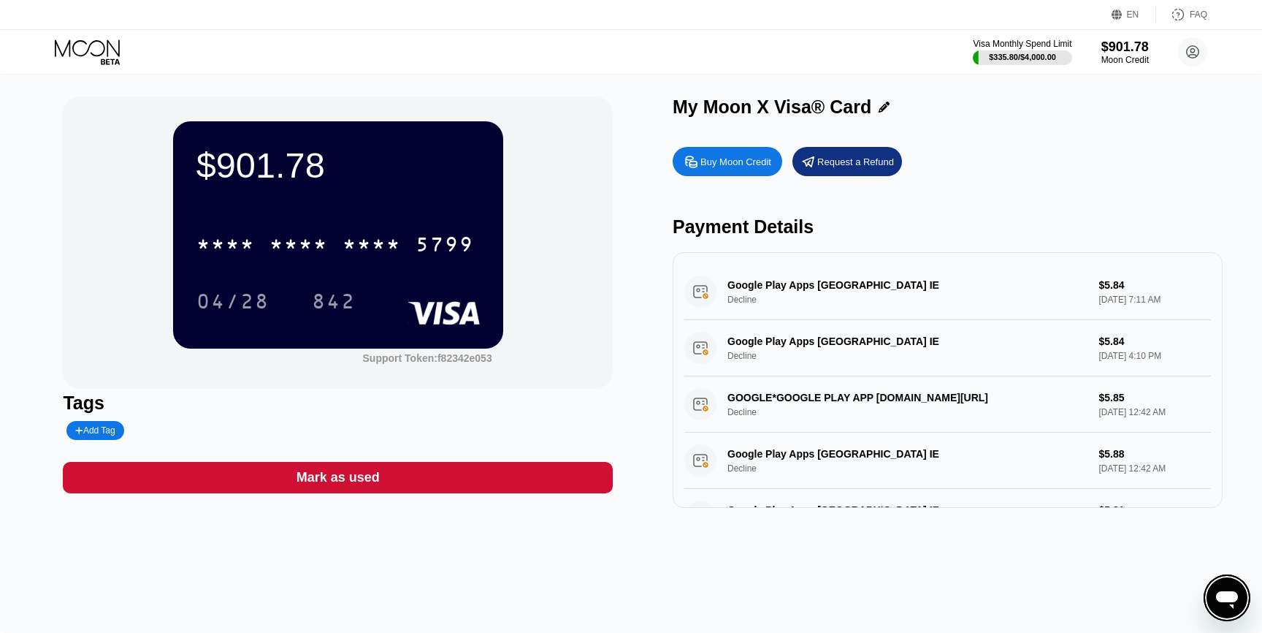
click at [673, 436] on div "Google Play Apps Dublin IE Decline $5.84 Aug 22, 2025 7:11 AM Google Play Apps …" at bounding box center [948, 380] width 550 height 256
drag, startPoint x: 673, startPoint y: 436, endPoint x: 674, endPoint y: 462, distance: 25.6
click at [674, 434] on div "Google Play Apps Dublin IE Decline $5.84 Aug 22, 2025 7:11 AM Google Play Apps …" at bounding box center [948, 380] width 550 height 256
click at [1133, 52] on div "$901.78" at bounding box center [1125, 46] width 49 height 15
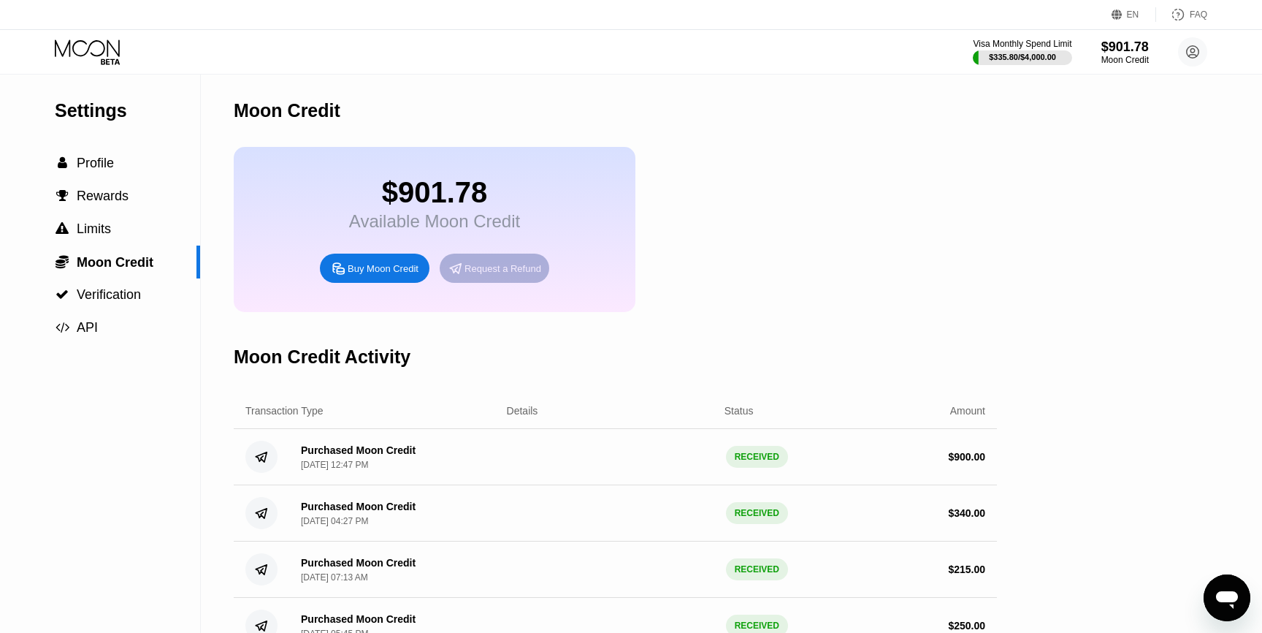
drag, startPoint x: 454, startPoint y: 273, endPoint x: 376, endPoint y: 329, distance: 95.3
click at [390, 328] on div "Moon Credit $901.78 Available Moon Credit Buy Moon Credit Request a Refund Moon…" at bounding box center [615, 450] width 763 height 751
click at [534, 403] on div "Transaction Type Details Status Amount" at bounding box center [615, 411] width 763 height 36
drag, startPoint x: 534, startPoint y: 403, endPoint x: 534, endPoint y: 389, distance: 13.9
click at [534, 389] on div "Moon Credit $901.78 Available Moon Credit Buy Moon Credit Request a Refund Moon…" at bounding box center [615, 450] width 763 height 751
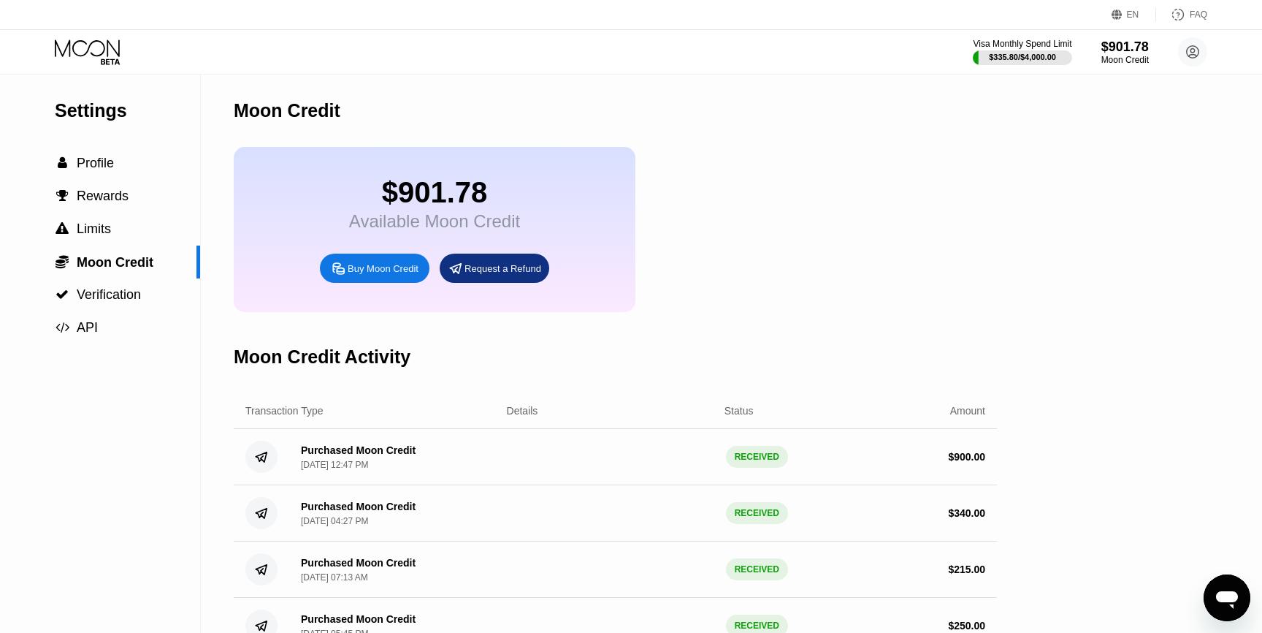
click at [539, 389] on div "Moon Credit Activity" at bounding box center [615, 357] width 763 height 72
type textarea "x"
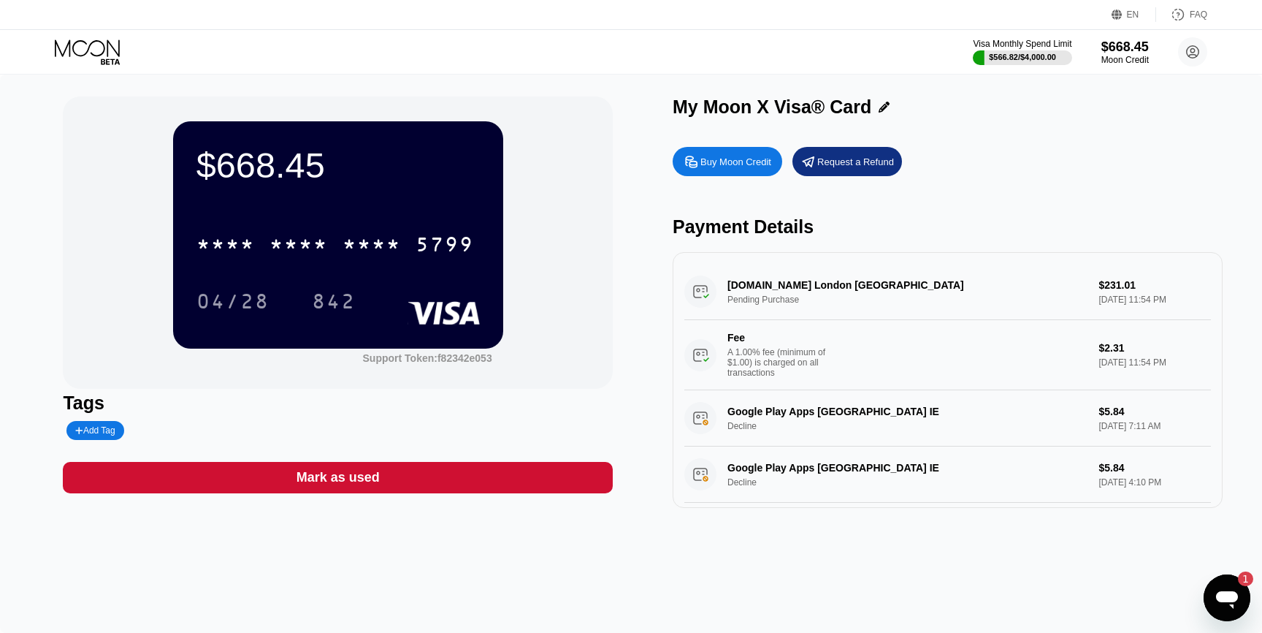
click at [289, 474] on div "Mark as used" at bounding box center [338, 477] width 550 height 31
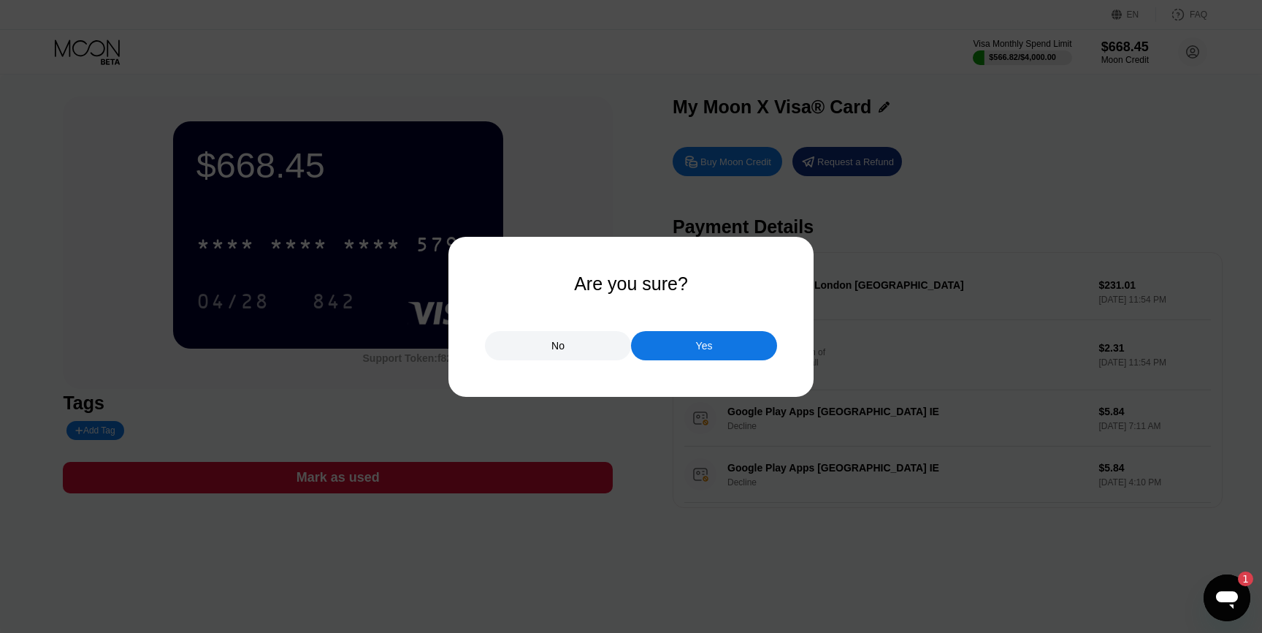
click at [641, 350] on div "Yes" at bounding box center [704, 345] width 146 height 29
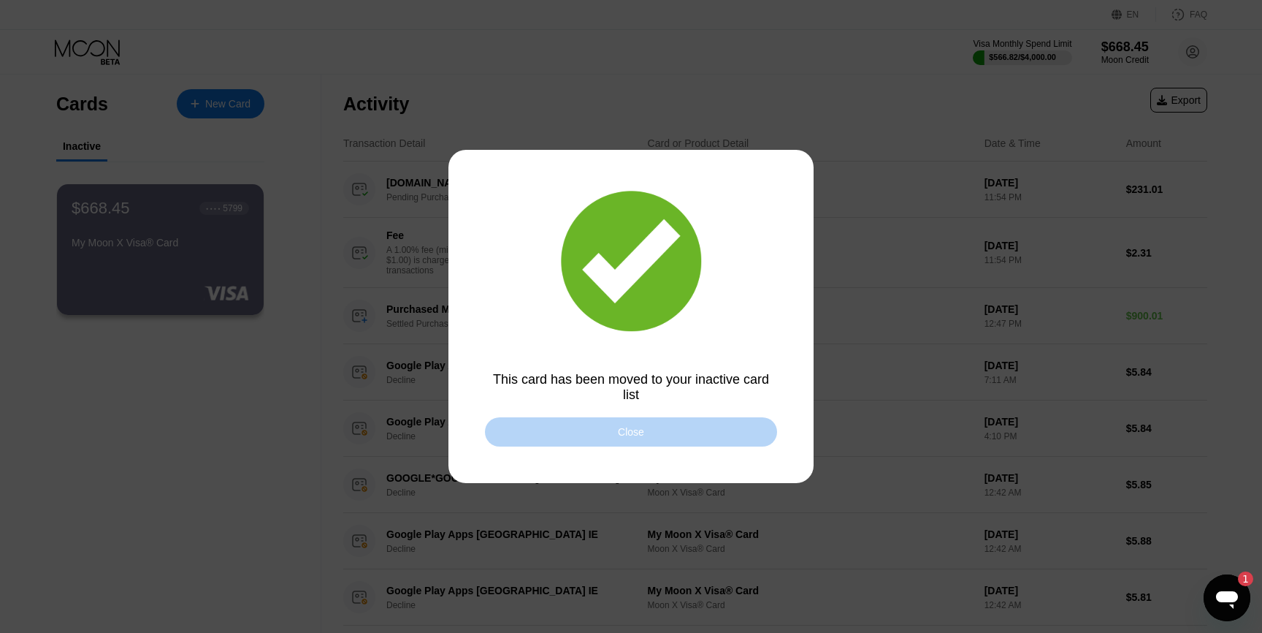
click at [587, 439] on div "Close" at bounding box center [631, 431] width 292 height 29
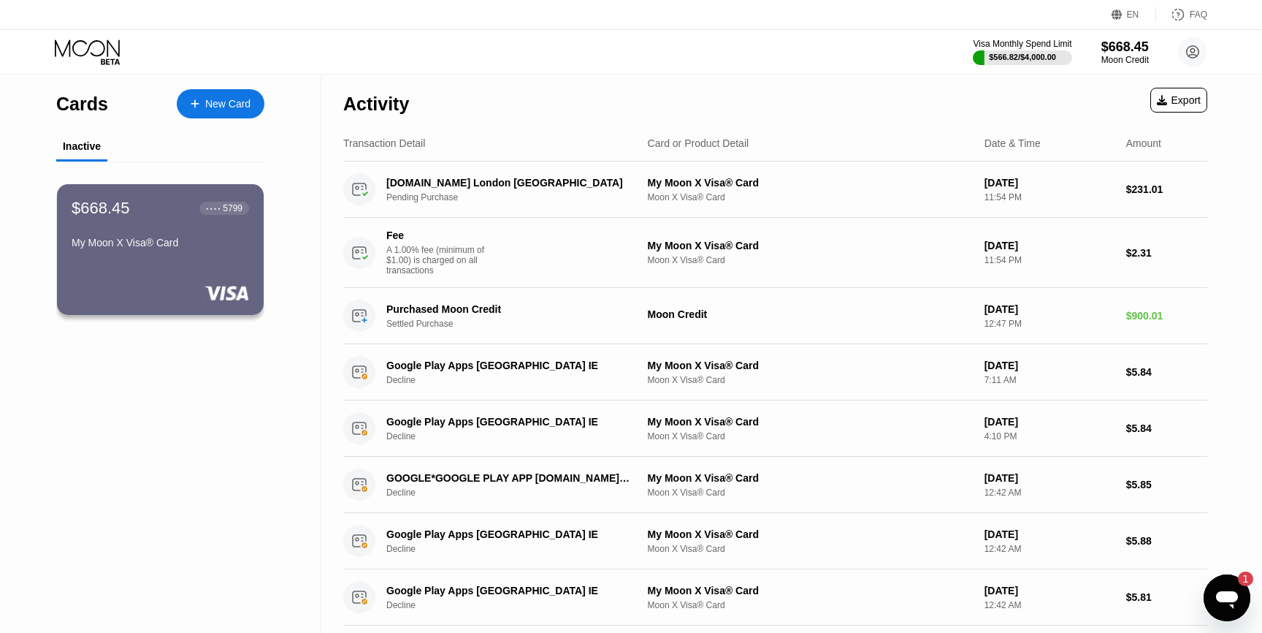
click at [168, 424] on div "Cards New Card Inactive $668.45 ● ● ● ● 5799 My Moon X Visa® Card" at bounding box center [160, 566] width 321 height 982
drag, startPoint x: 168, startPoint y: 424, endPoint x: 196, endPoint y: 444, distance: 34.1
click at [168, 394] on div "Cards New Card Inactive $668.45 ● ● ● ● 5799 My Moon X Visa® Card" at bounding box center [160, 566] width 321 height 982
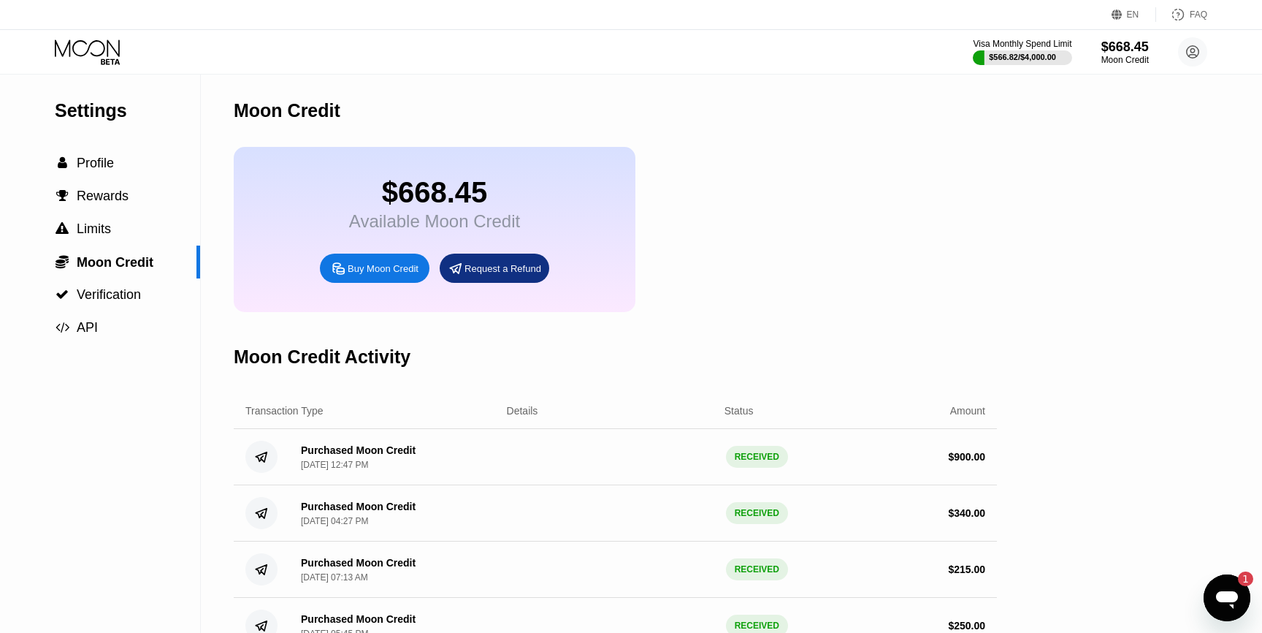
click at [984, 247] on div "$668.45 Available Moon Credit Buy Moon Credit Request a Refund" at bounding box center [615, 229] width 763 height 165
